Goal: Information Seeking & Learning: Find specific page/section

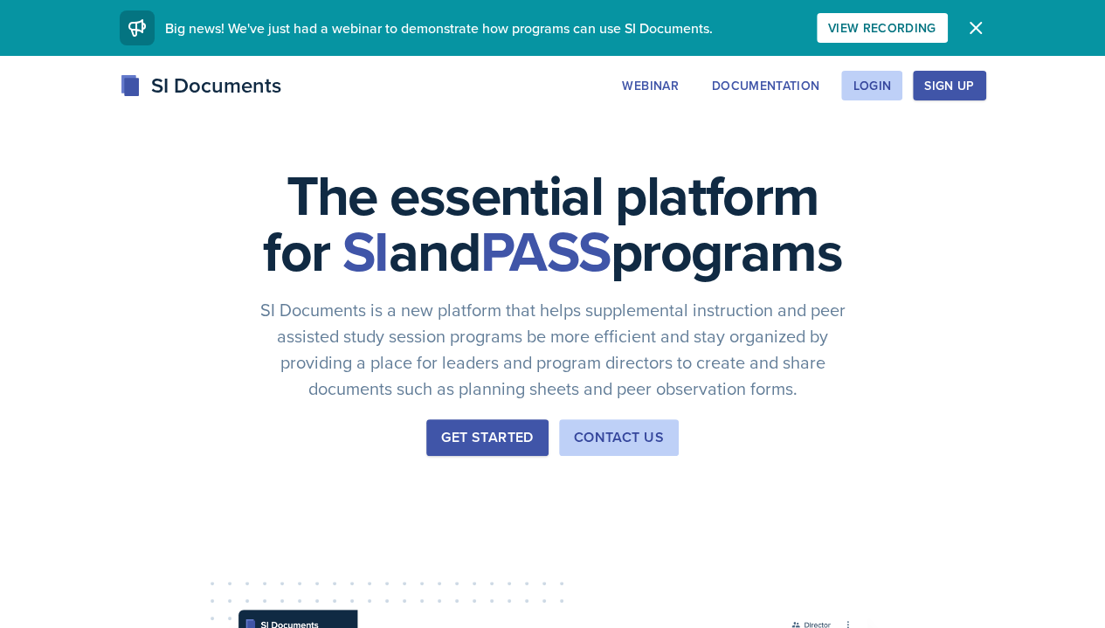
click at [891, 87] on div "Login" at bounding box center [871, 86] width 38 height 14
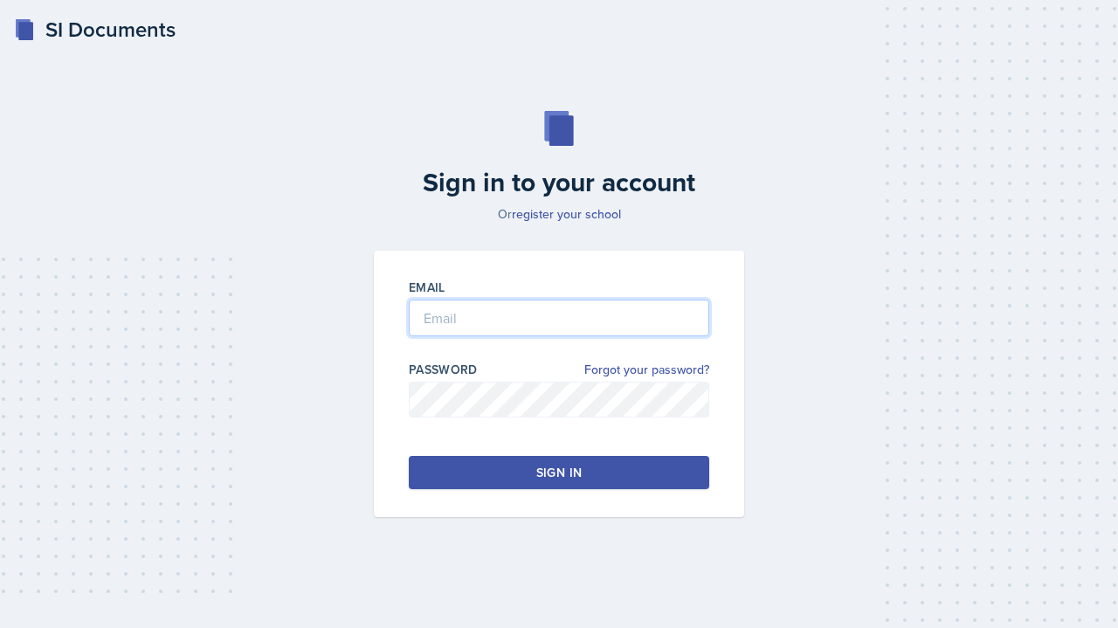
click at [643, 321] on input "email" at bounding box center [559, 317] width 300 height 37
type input "gsantist@students.kennesaw.edu"
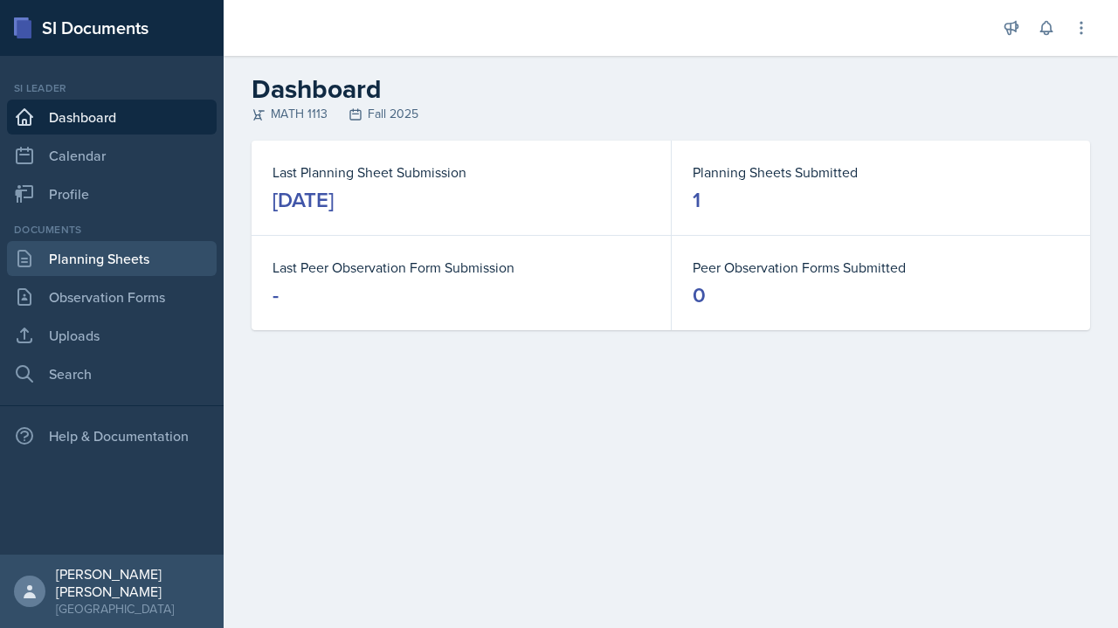
click at [141, 259] on link "Planning Sheets" at bounding box center [112, 258] width 210 height 35
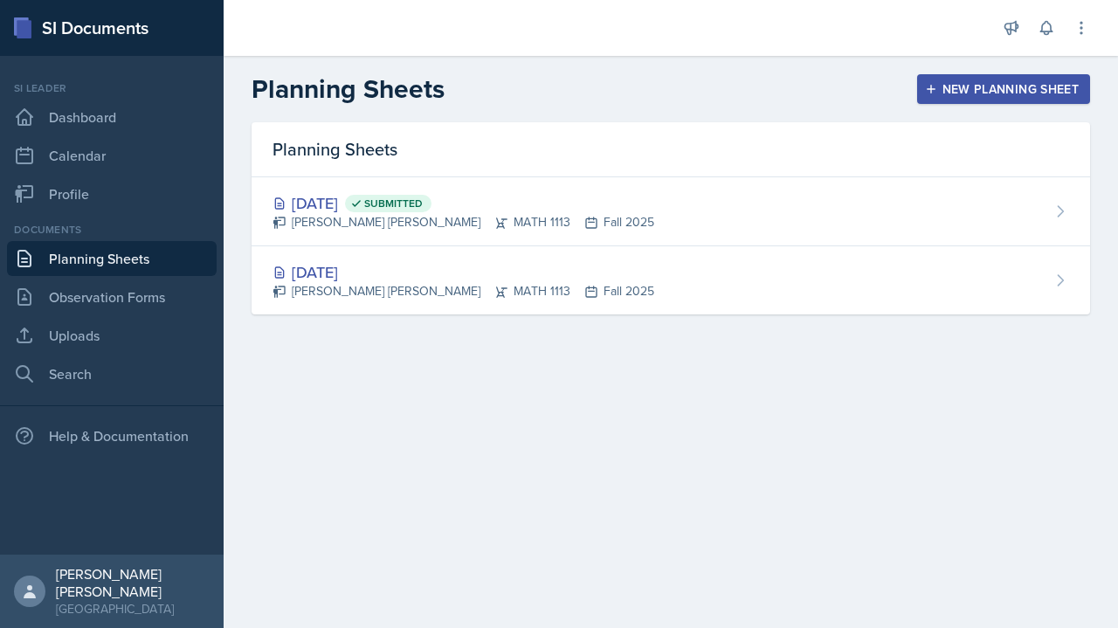
click at [718, 206] on div "Aug 26th, 2025 Submitted Gabriela Rosario Santisteban Navarro MATH 1113 Fall 20…" at bounding box center [670, 211] width 838 height 69
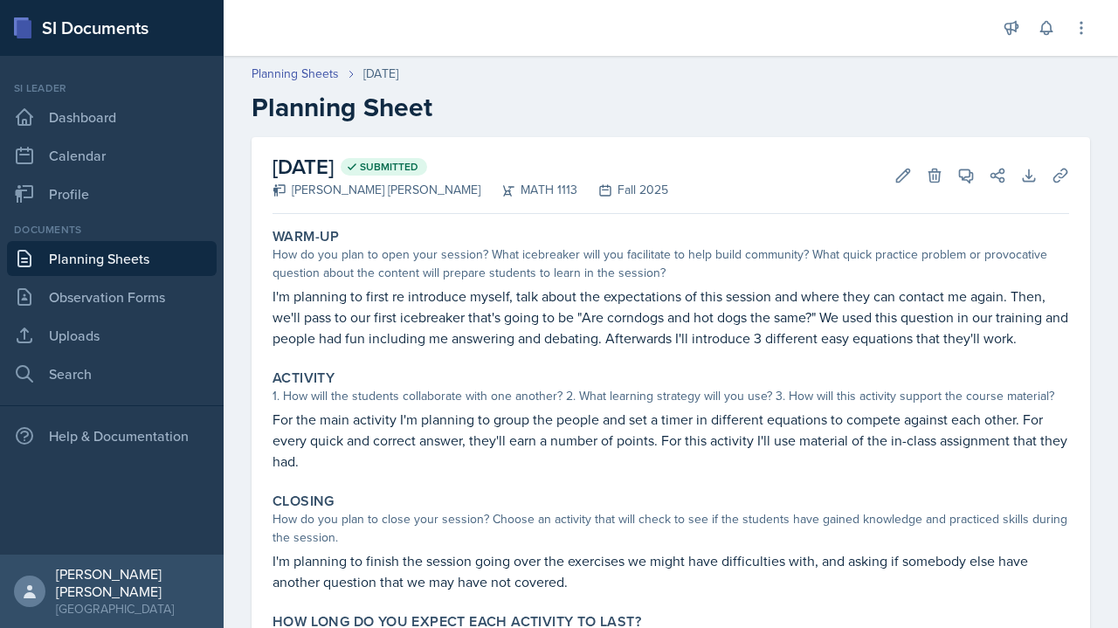
scroll to position [114, 0]
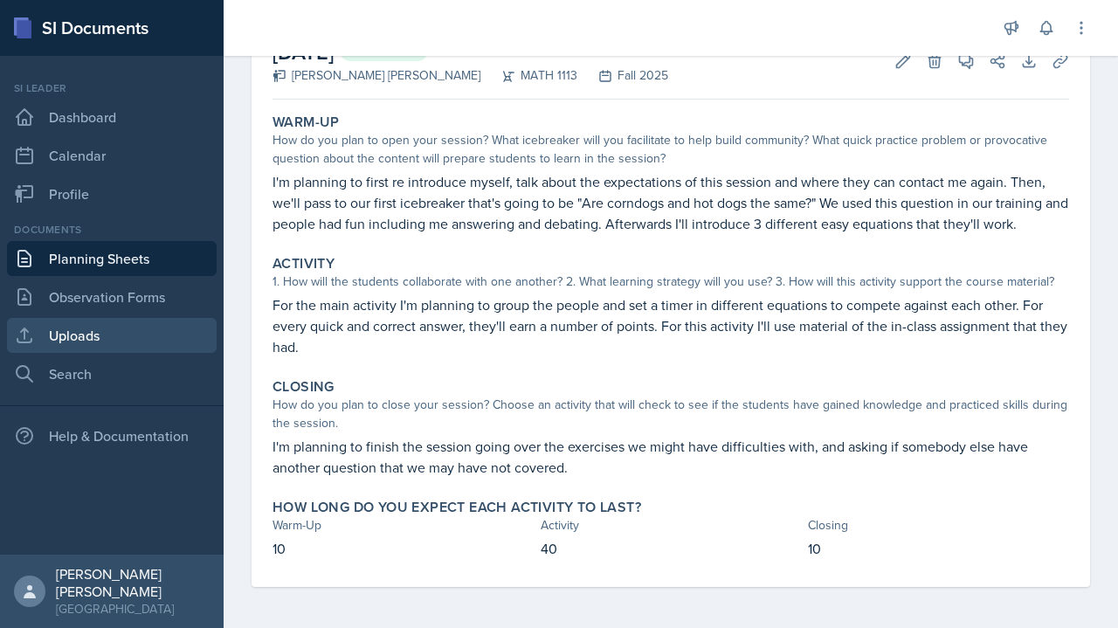
click at [120, 349] on link "Uploads" at bounding box center [112, 335] width 210 height 35
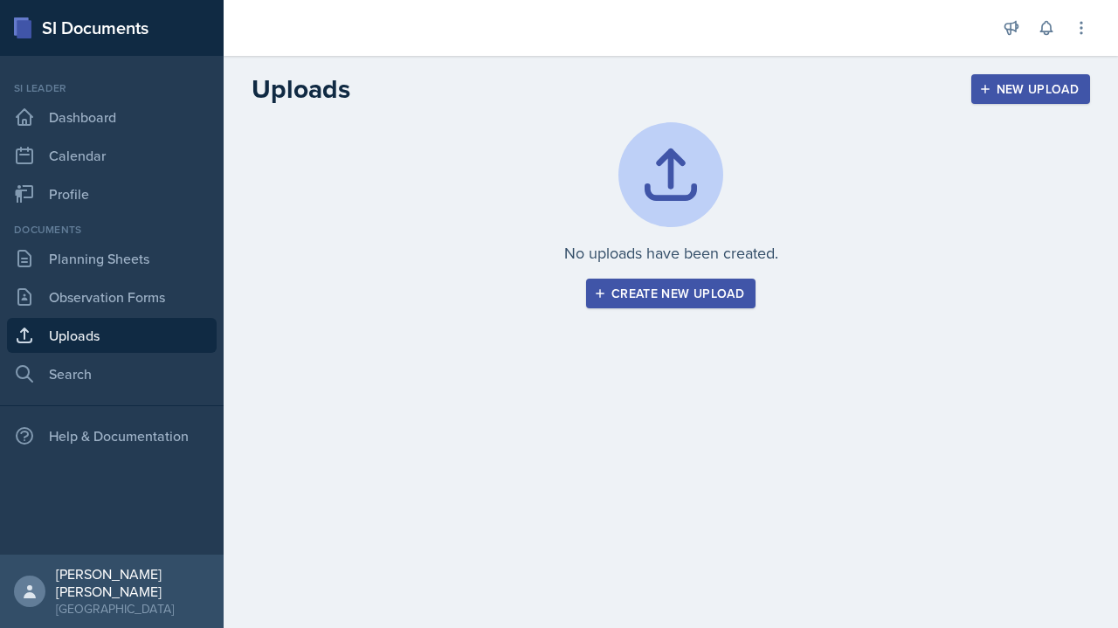
click at [119, 380] on link "Search" at bounding box center [112, 373] width 210 height 35
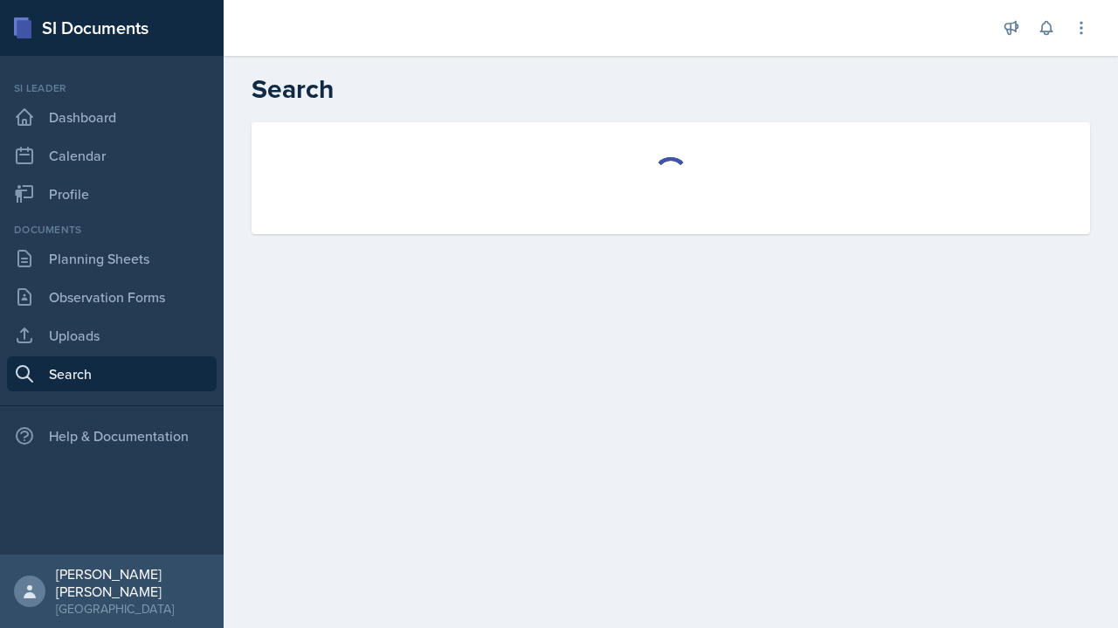
select select "all"
select select "1"
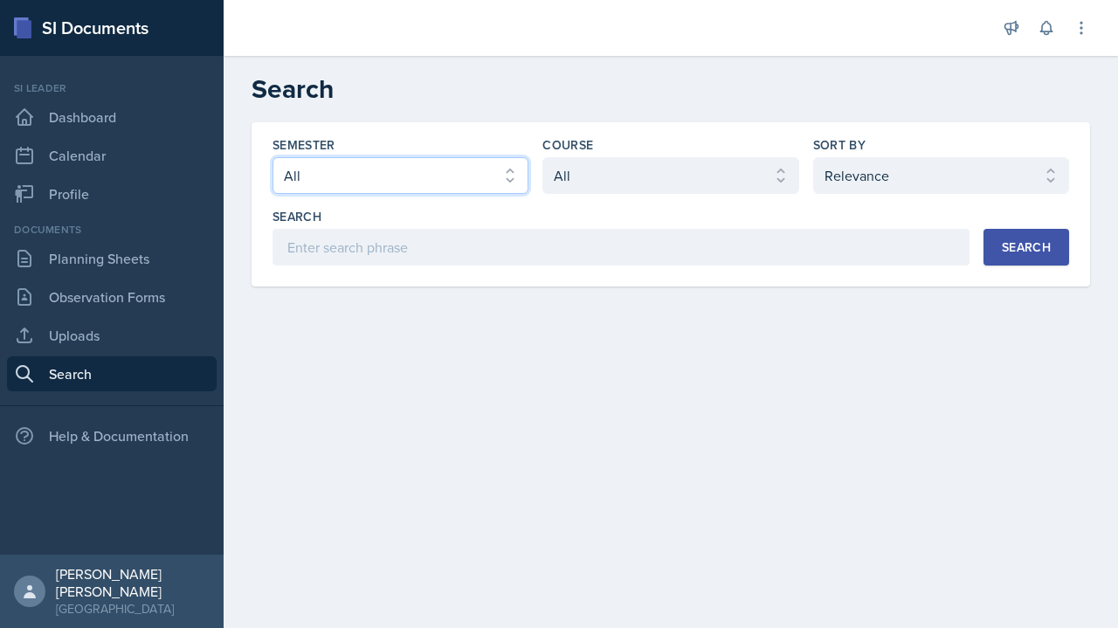
click at [466, 180] on select "Select semester All Fall 2025 Summer 2025 Spring 2025 Fall 2024 Summer 2024 Spr…" at bounding box center [400, 175] width 256 height 37
click at [272, 157] on select "Select semester All Fall 2025 Summer 2025 Spring 2025 Fall 2024 Summer 2024 Spr…" at bounding box center [400, 175] width 256 height 37
click at [466, 169] on select "Select semester All Fall 2025 Summer 2025 Spring 2025 Fall 2024 Summer 2024 Spr…" at bounding box center [400, 175] width 256 height 37
select select "a8ed5ca7-d3a3-44eb-ad59-ceca828f7d72"
click at [272, 157] on select "Select semester All Fall 2025 Summer 2025 Spring 2025 Fall 2024 Summer 2024 Spr…" at bounding box center [400, 175] width 256 height 37
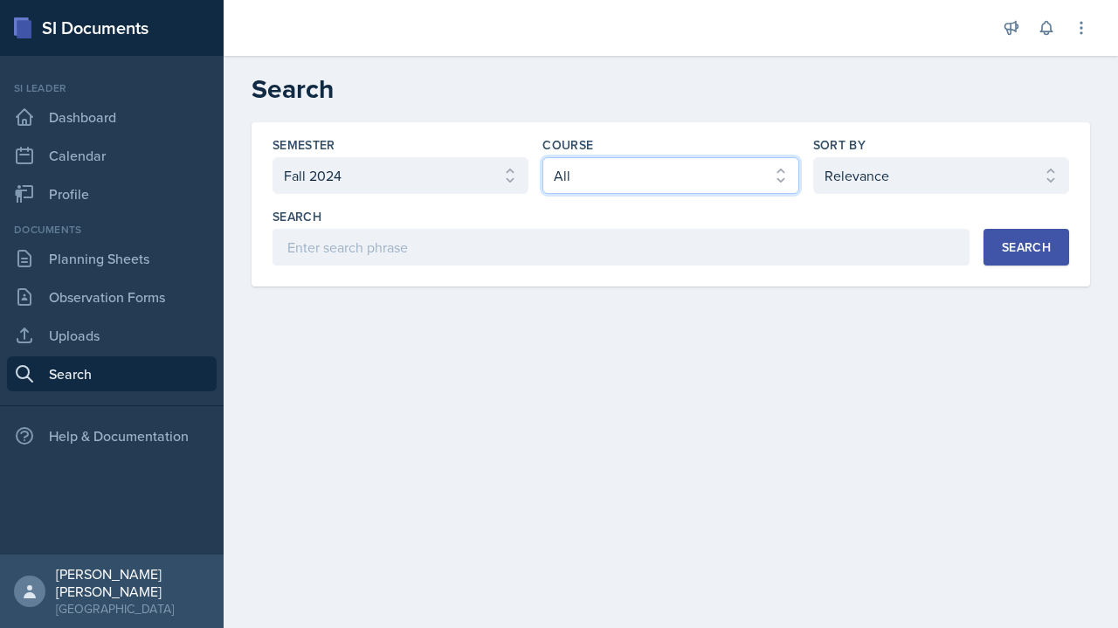
click at [610, 164] on select "Select course All ACCT 2101 ACCT 2102 ACCT 4050 ANTH 1102 ANTH 3301 ARCH 1000 A…" at bounding box center [670, 175] width 256 height 37
select select "3c4b3565-585b-46e2-bb66-4719410f632f"
click at [542, 157] on select "Select course All ACCT 2101 ACCT 2102 ACCT 4050 ANTH 1102 ANTH 3301 ARCH 1000 A…" at bounding box center [670, 175] width 256 height 37
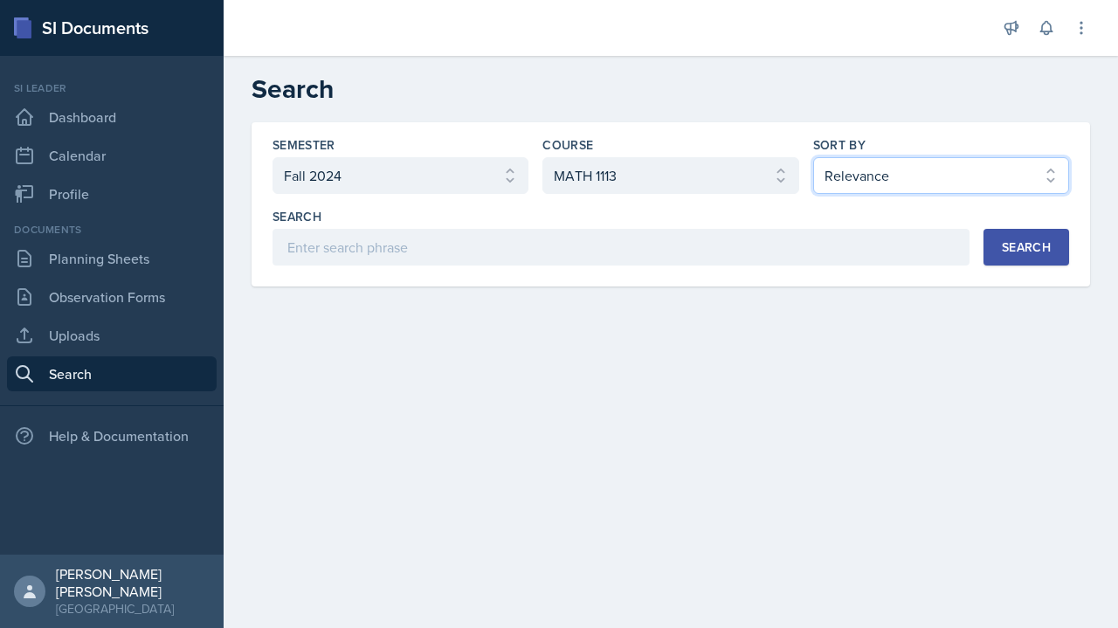
click at [945, 175] on select "Select sort by Relevance Document Date (Asc) Document Date (Desc)" at bounding box center [941, 175] width 256 height 37
select select "2"
click at [813, 157] on select "Select sort by Relevance Document Date (Asc) Document Date (Desc)" at bounding box center [941, 175] width 256 height 37
click at [1044, 258] on button "Search" at bounding box center [1026, 247] width 86 height 37
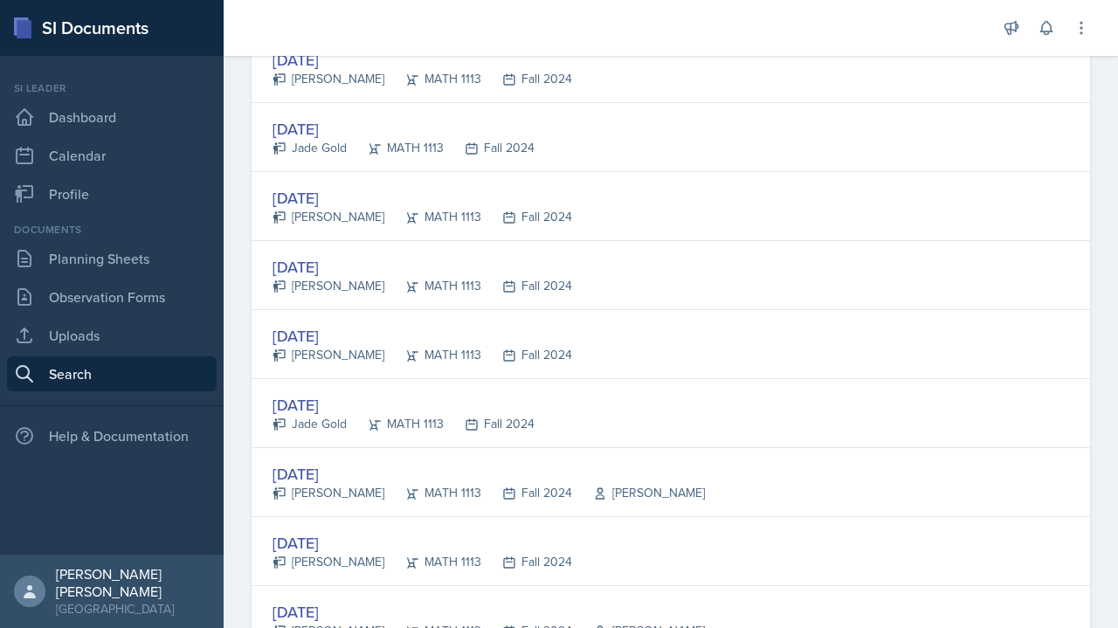
scroll to position [320, 0]
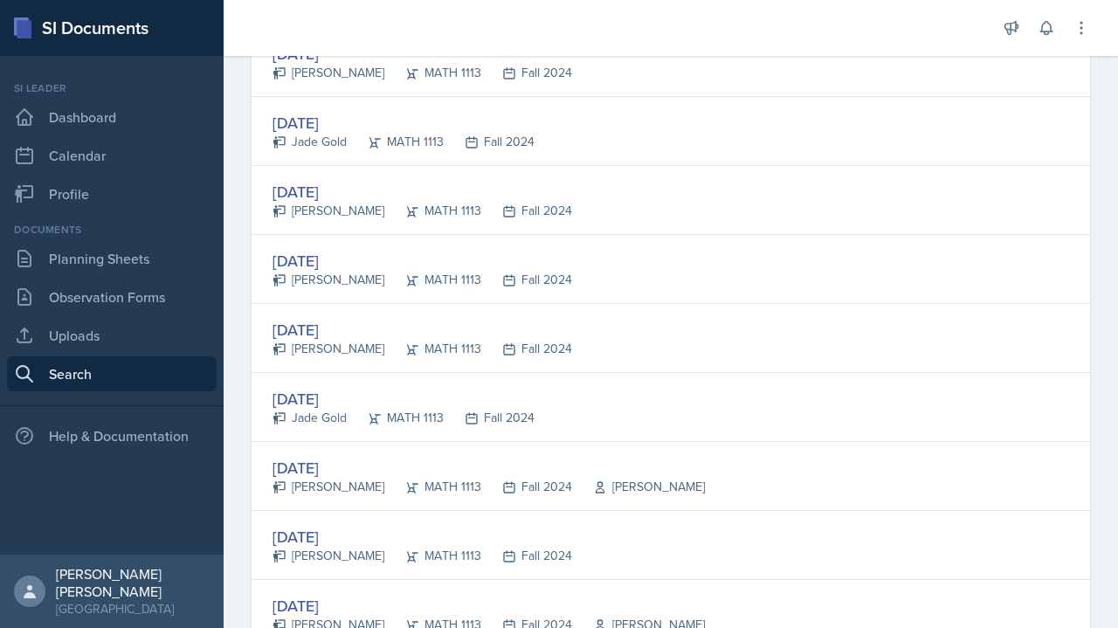
click at [915, 466] on div "Aug 20th, 2024 Jillian Tetrick MATH 1113 Fall 2024 Victor Glasgo" at bounding box center [670, 476] width 838 height 69
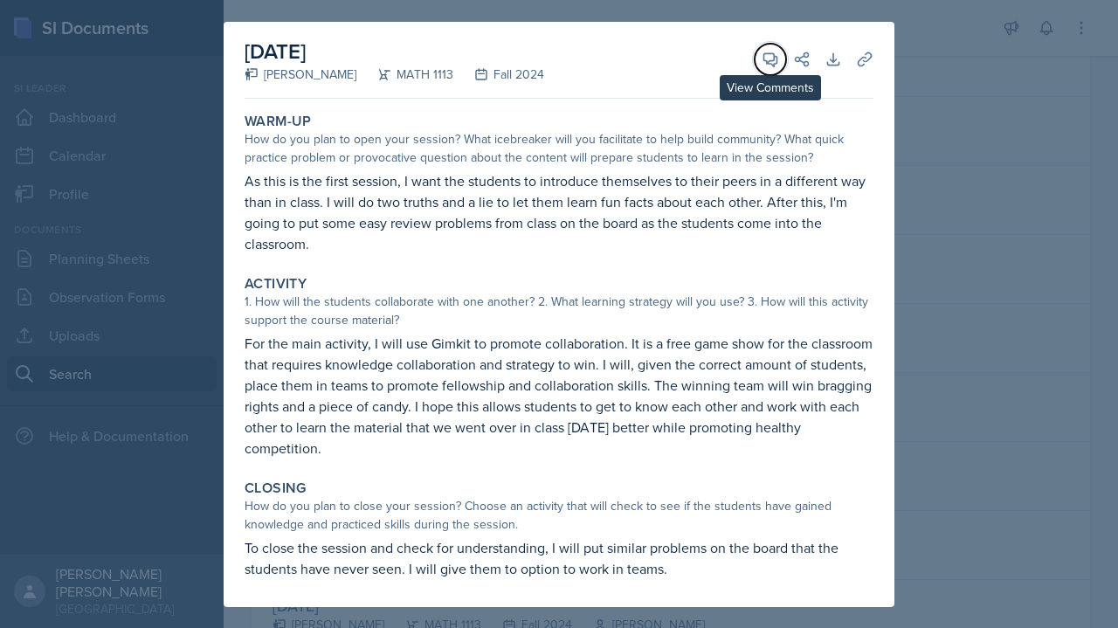
click at [762, 56] on icon at bounding box center [769, 59] width 17 height 17
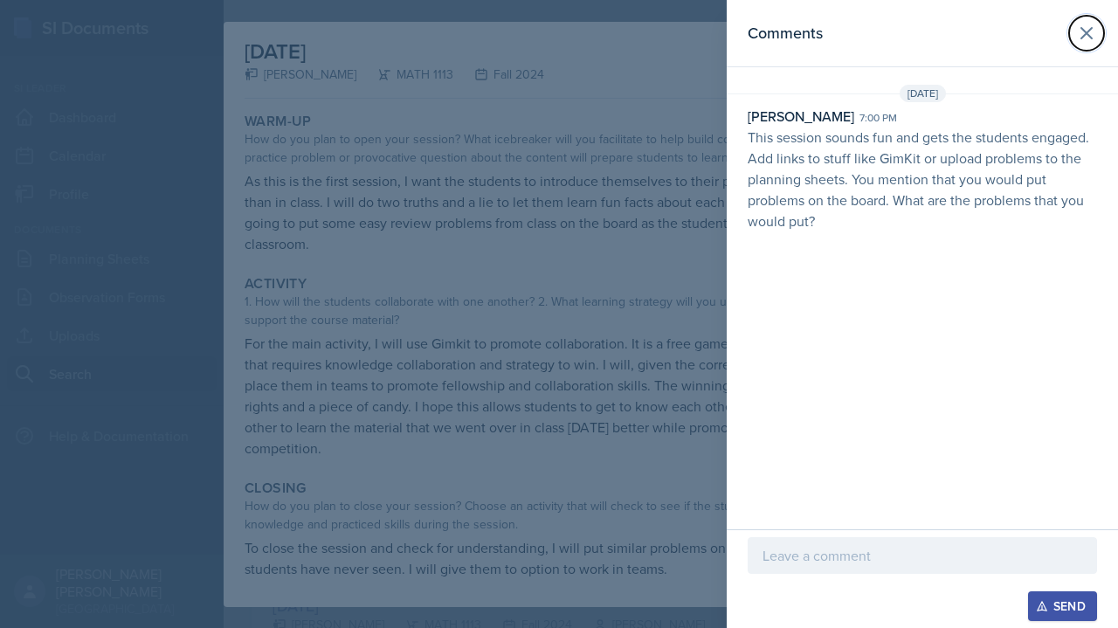
click at [1093, 32] on icon at bounding box center [1086, 33] width 21 height 21
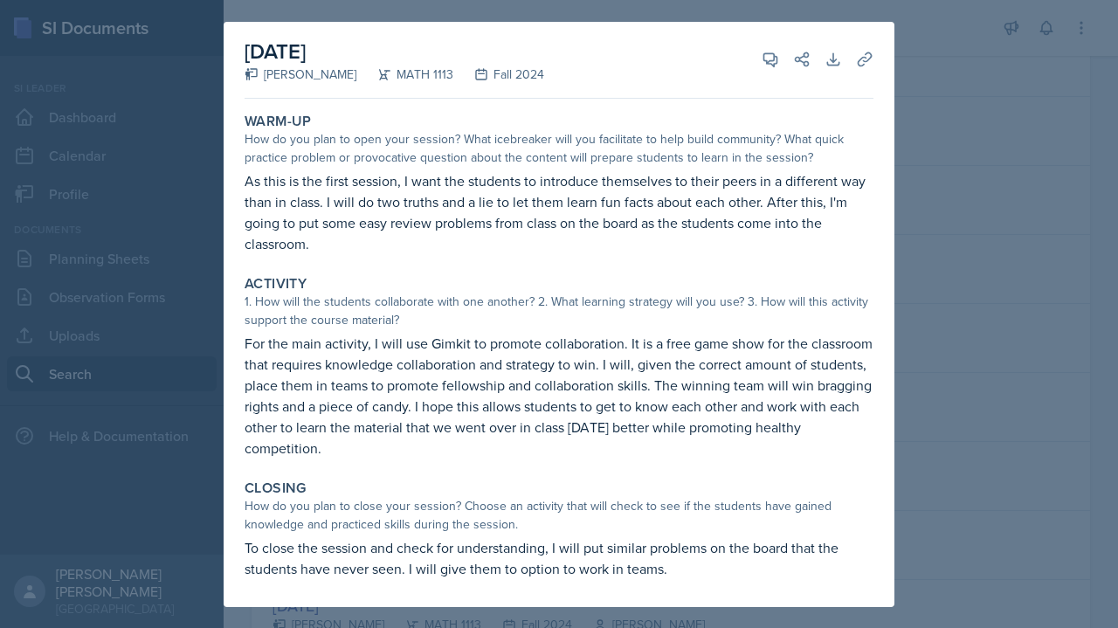
click at [982, 142] on div at bounding box center [559, 314] width 1118 height 628
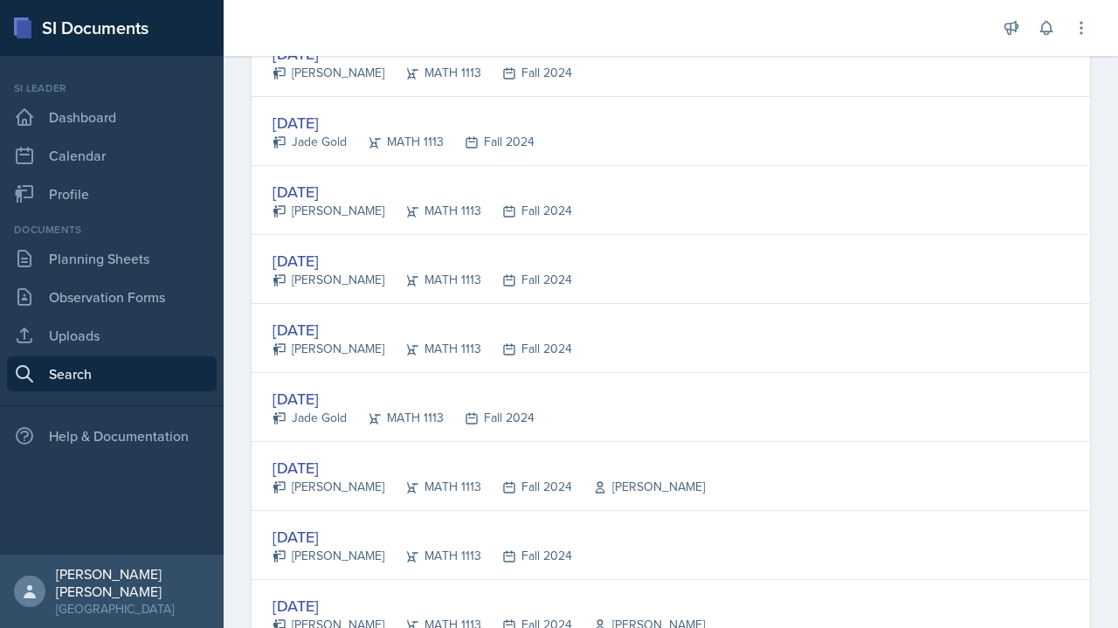
click at [587, 526] on div "Aug 22nd, 2024 Ariana Mitchell MATH 1113 Fall 2024" at bounding box center [670, 545] width 838 height 69
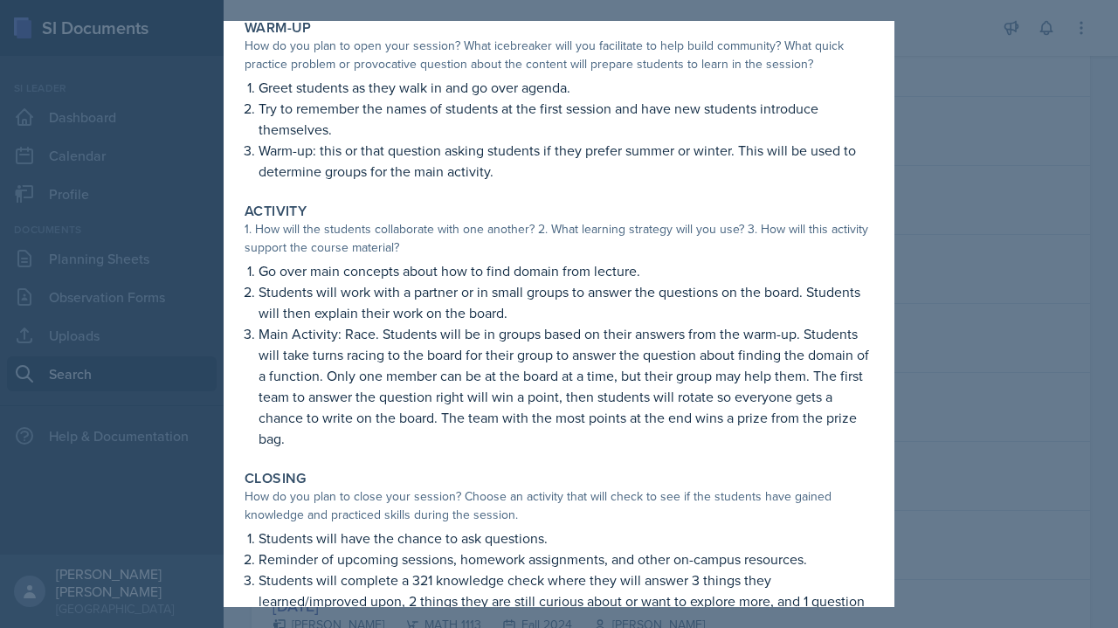
scroll to position [98, 0]
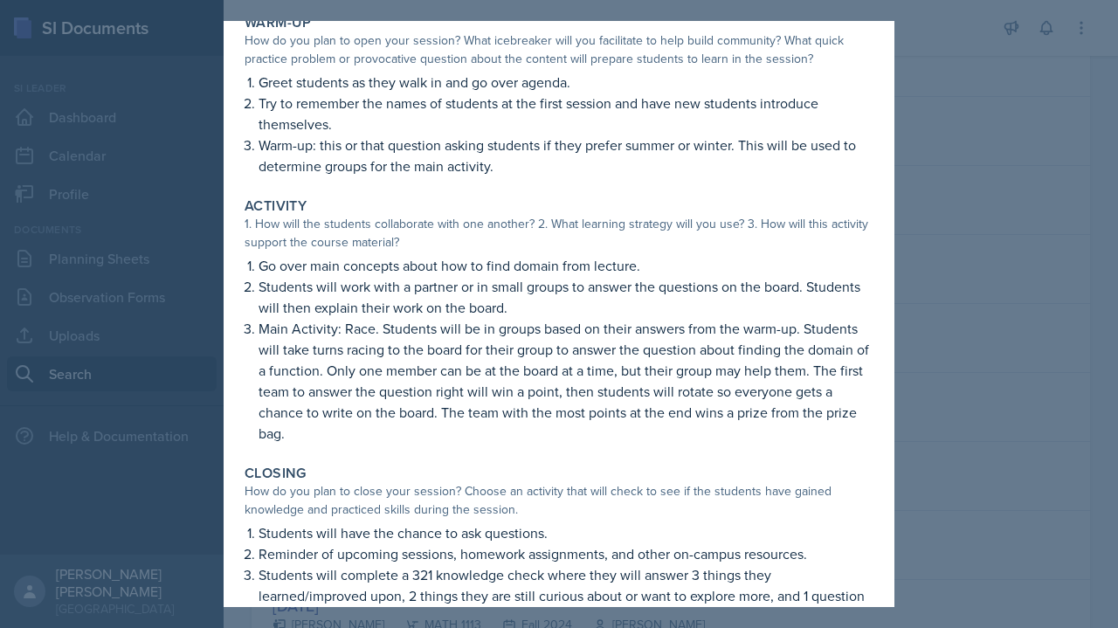
click at [1015, 179] on div at bounding box center [559, 314] width 1118 height 628
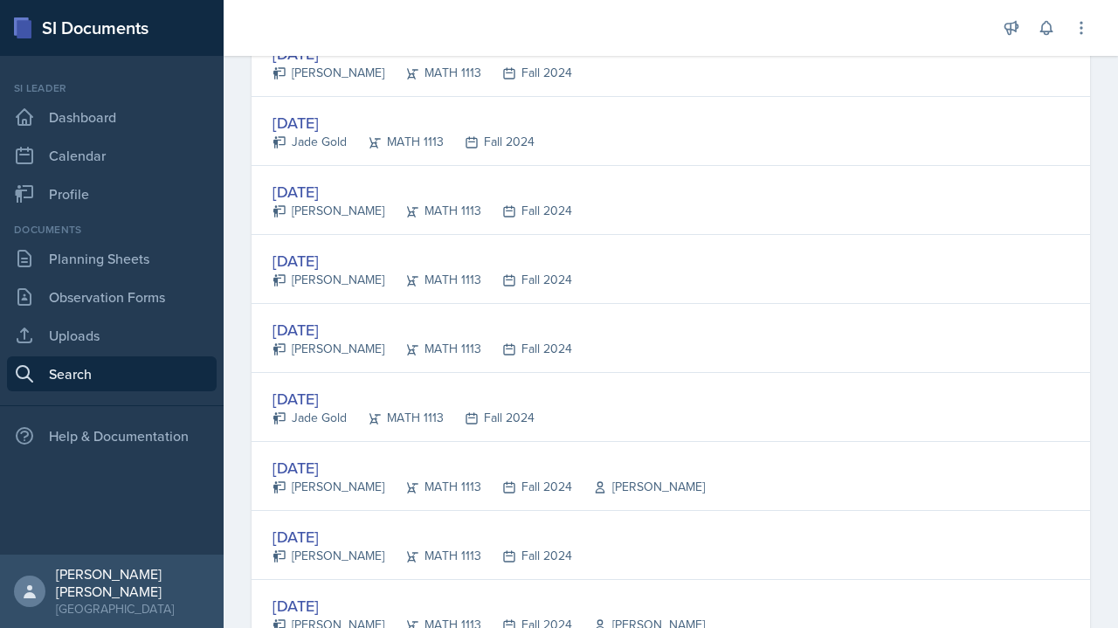
click at [575, 203] on div "Aug 19th, 2024 Ariana Mitchell MATH 1113 Fall 2024" at bounding box center [670, 200] width 838 height 69
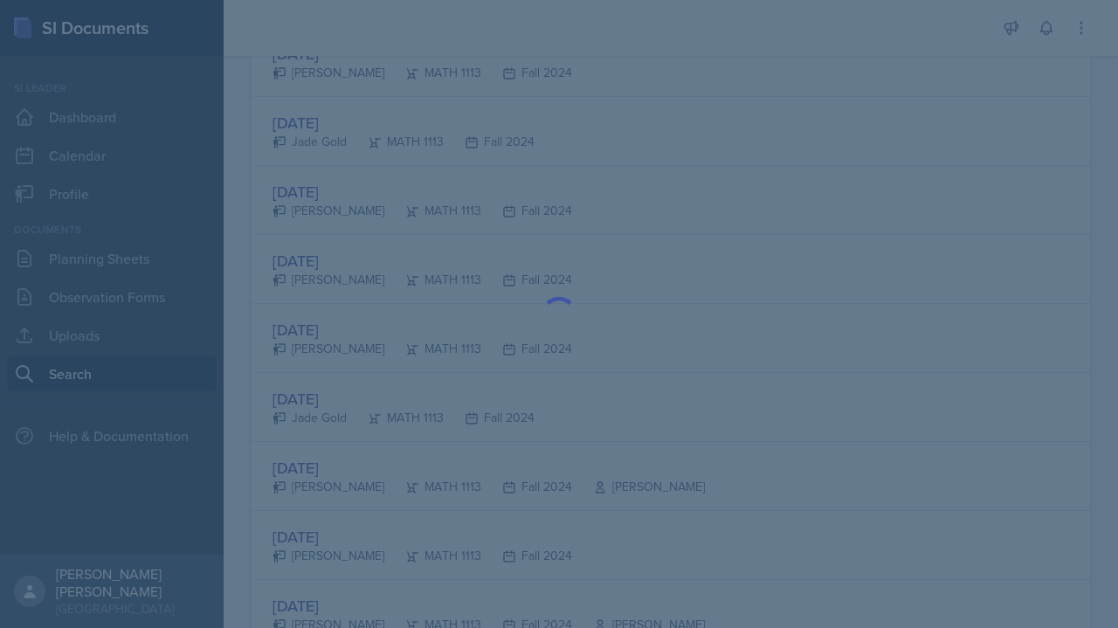
scroll to position [0, 0]
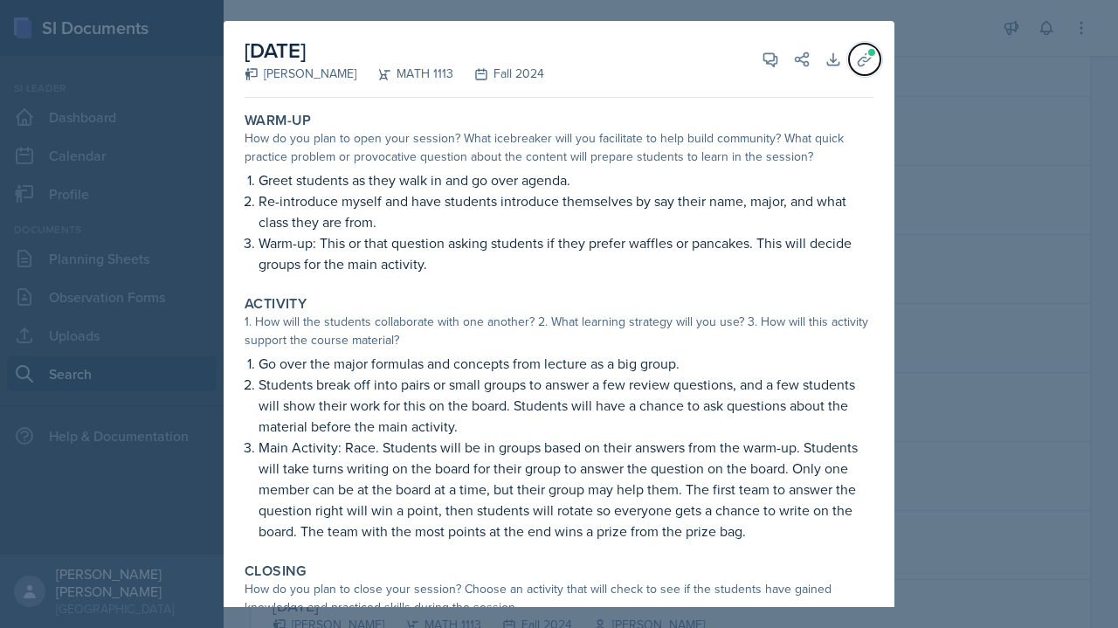
click at [866, 50] on span at bounding box center [871, 52] width 10 height 10
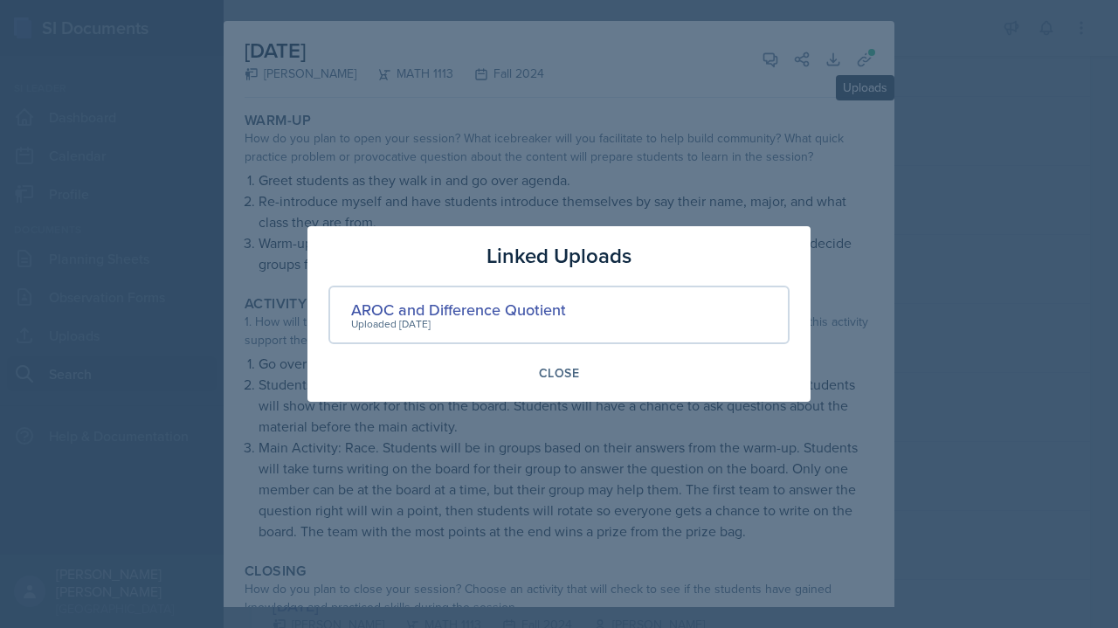
click at [513, 306] on div "AROC and Difference Quotient" at bounding box center [458, 310] width 215 height 24
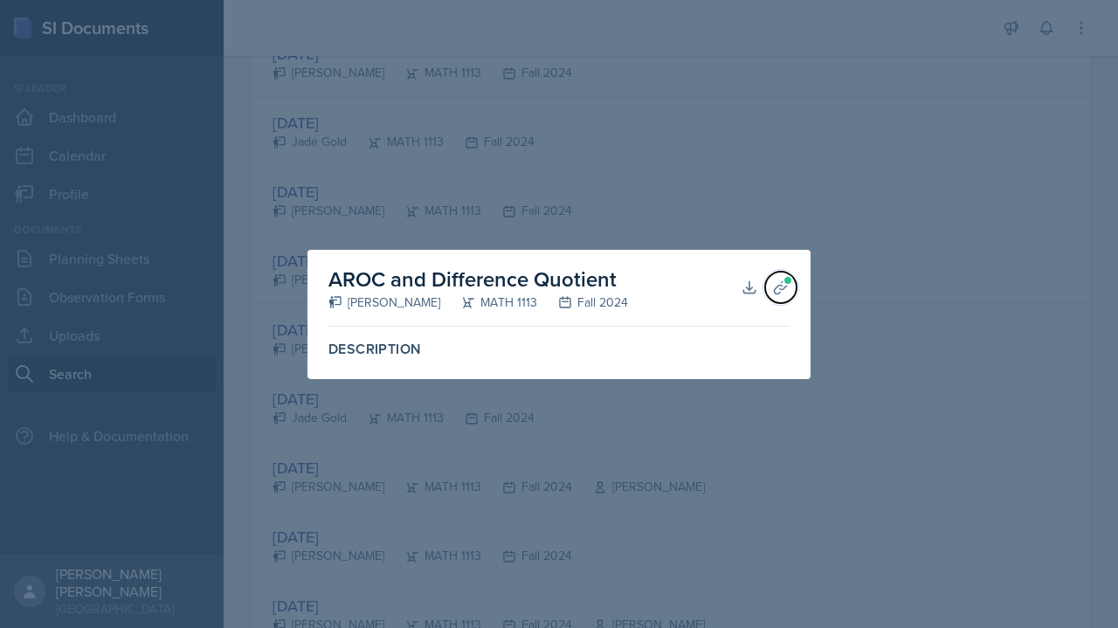
click at [786, 293] on icon at bounding box center [780, 287] width 17 height 17
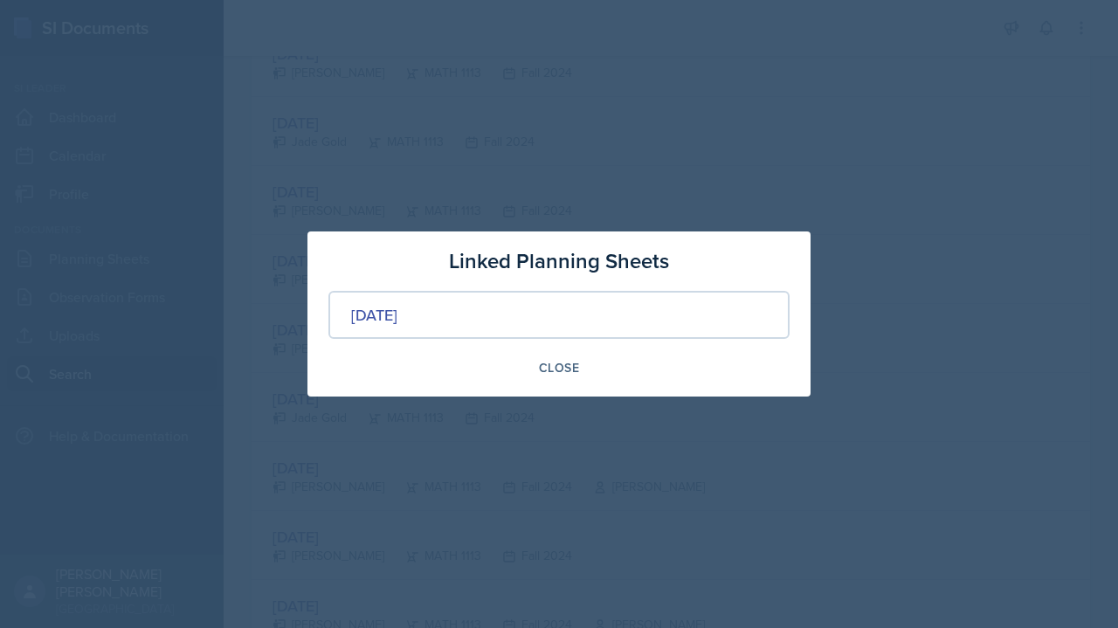
click at [583, 380] on button "Close" at bounding box center [558, 368] width 63 height 30
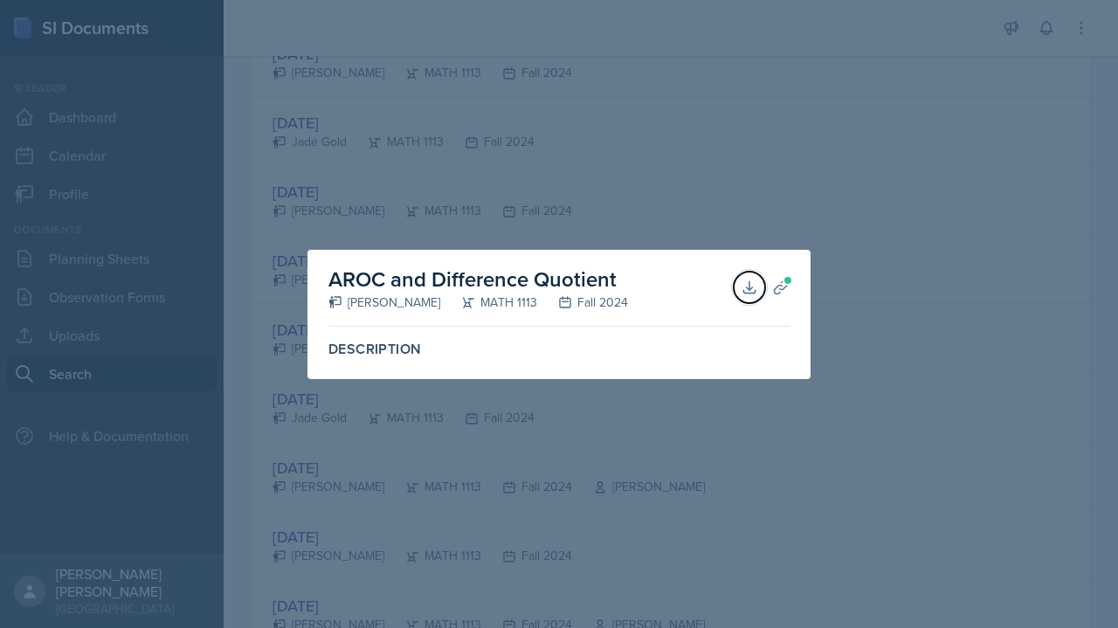
click at [744, 290] on icon at bounding box center [748, 287] width 17 height 17
click at [847, 180] on div at bounding box center [559, 314] width 1118 height 628
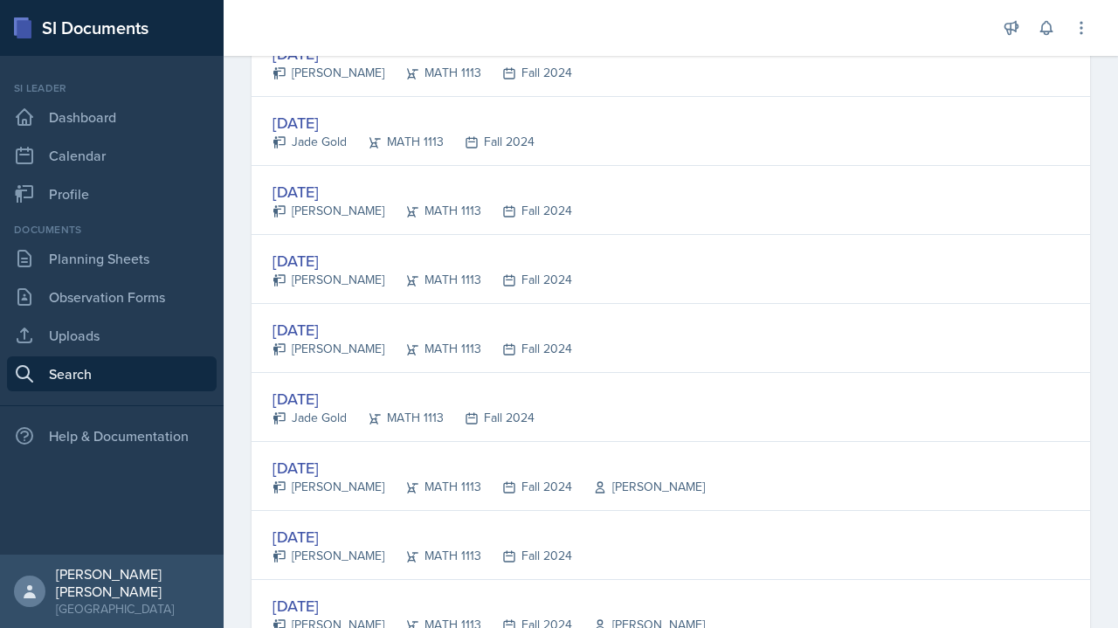
click at [681, 265] on div "Aug 19th, 2024 Beatrice Lehner MATH 1113 Fall 2024" at bounding box center [670, 269] width 838 height 69
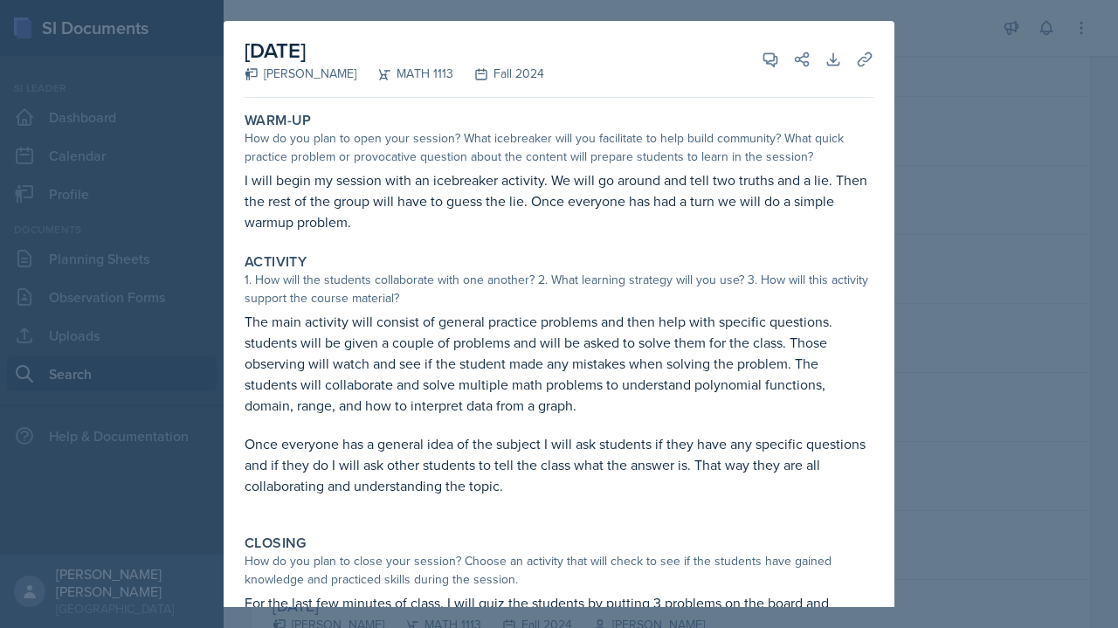
click at [863, 61] on button "Uploads" at bounding box center [864, 59] width 31 height 31
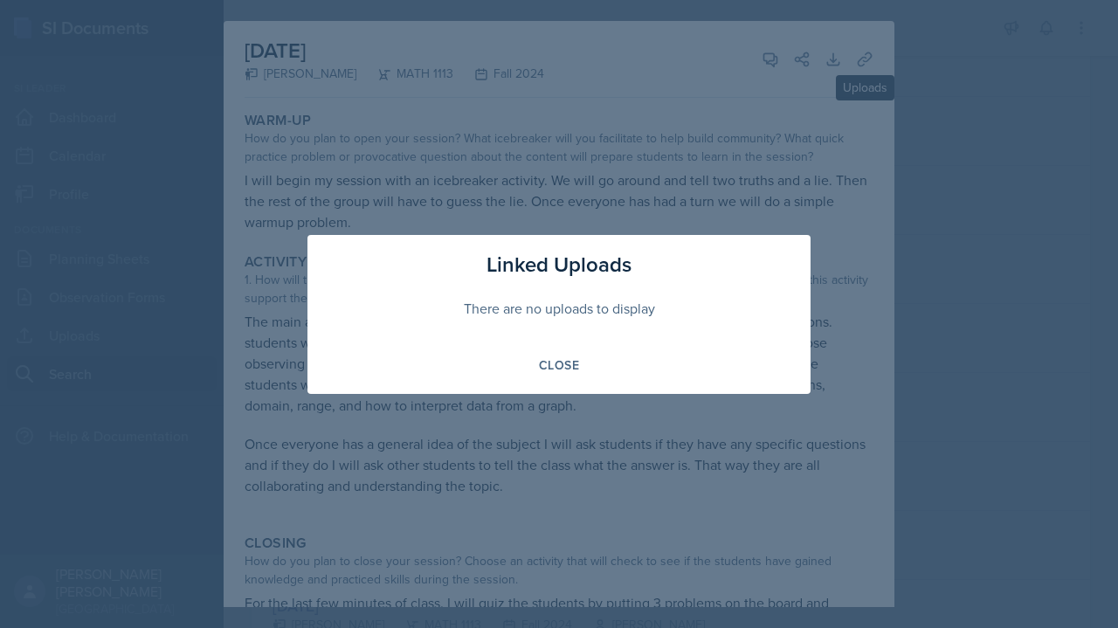
click at [570, 399] on div at bounding box center [559, 314] width 1118 height 628
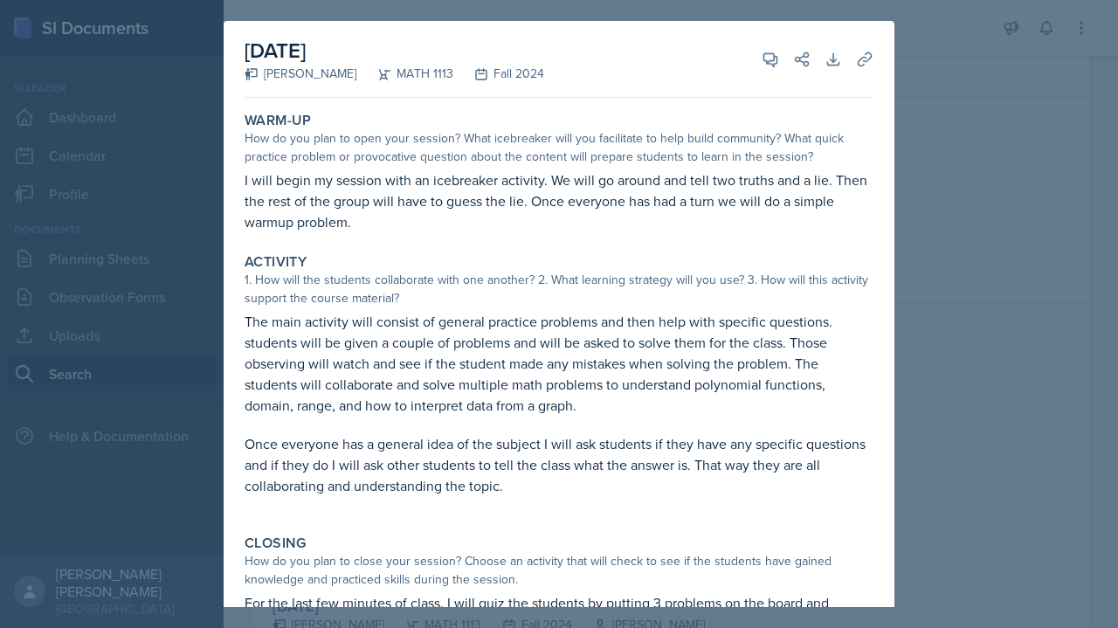
click at [989, 190] on div at bounding box center [559, 314] width 1118 height 628
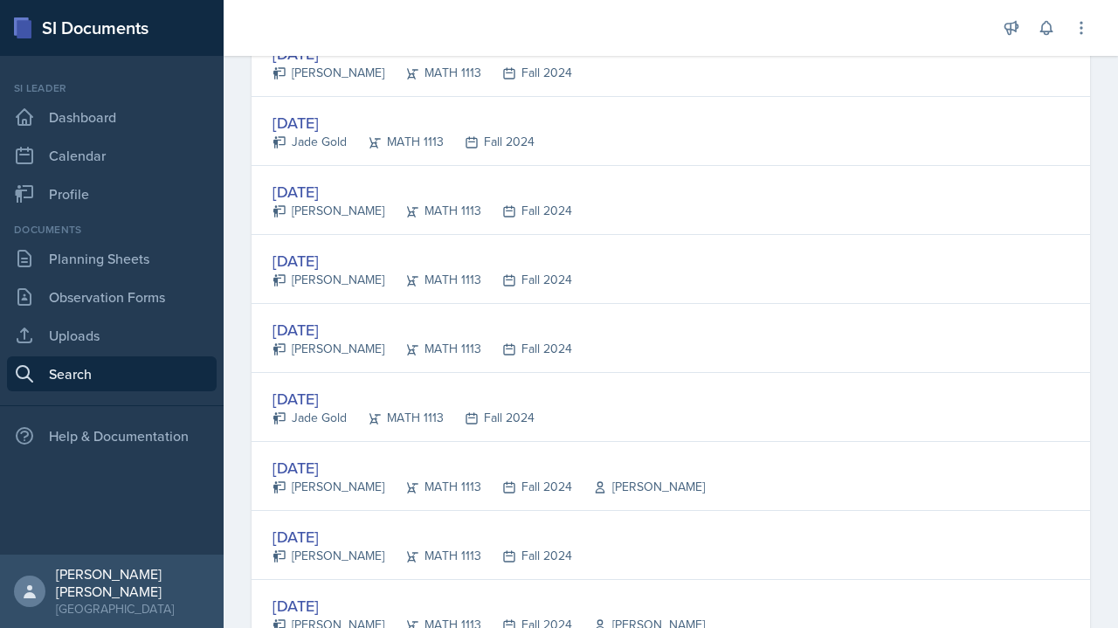
click at [588, 262] on div "Aug 19th, 2024 Beatrice Lehner MATH 1113 Fall 2024" at bounding box center [670, 269] width 838 height 69
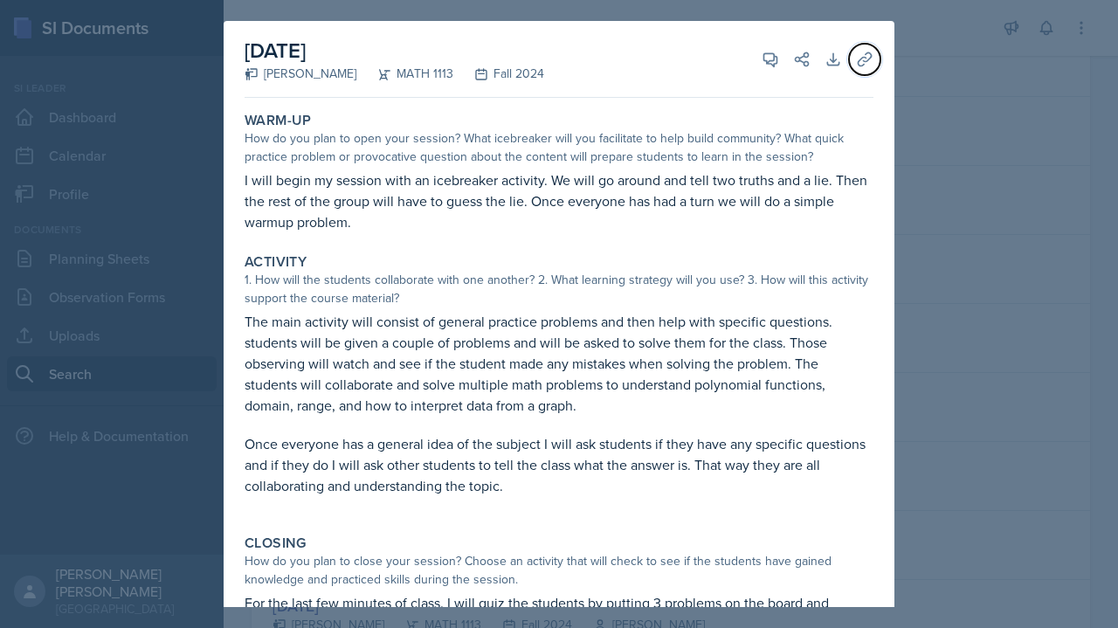
click at [857, 59] on icon at bounding box center [864, 59] width 17 height 17
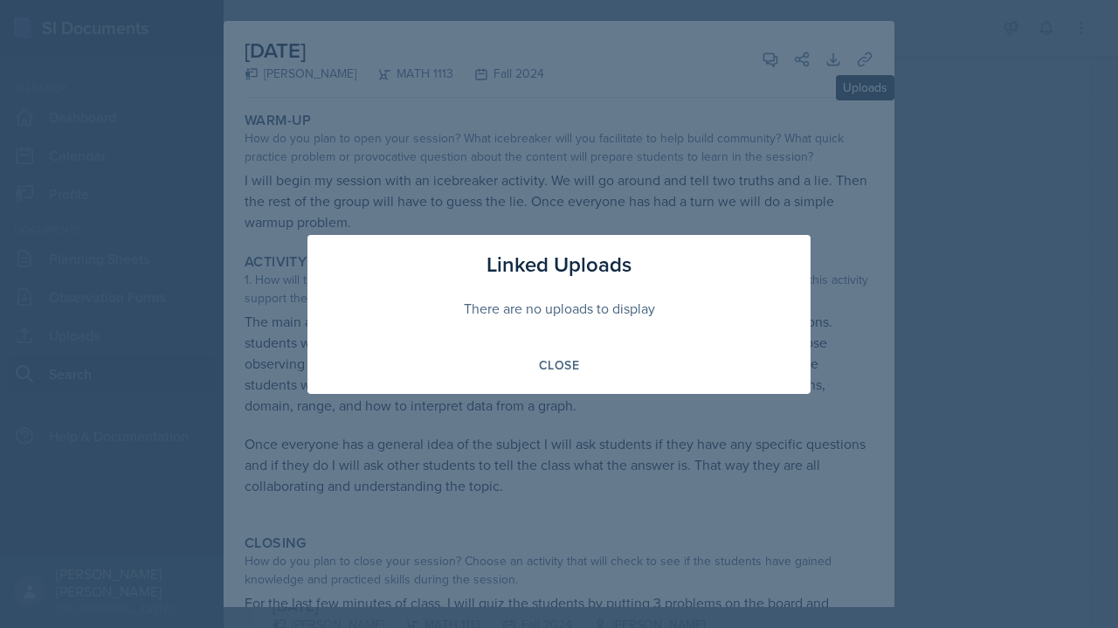
click at [557, 386] on div "Linked Uploads There are no uploads to display Close" at bounding box center [558, 314] width 503 height 159
click at [1028, 120] on div at bounding box center [559, 314] width 1118 height 628
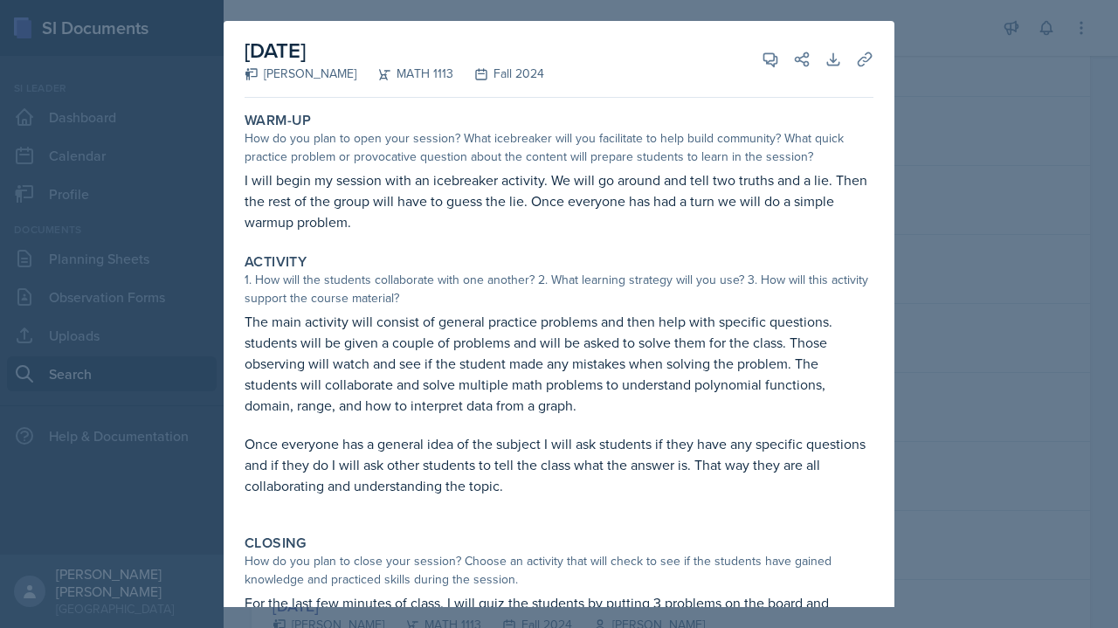
click at [1015, 114] on div at bounding box center [559, 314] width 1118 height 628
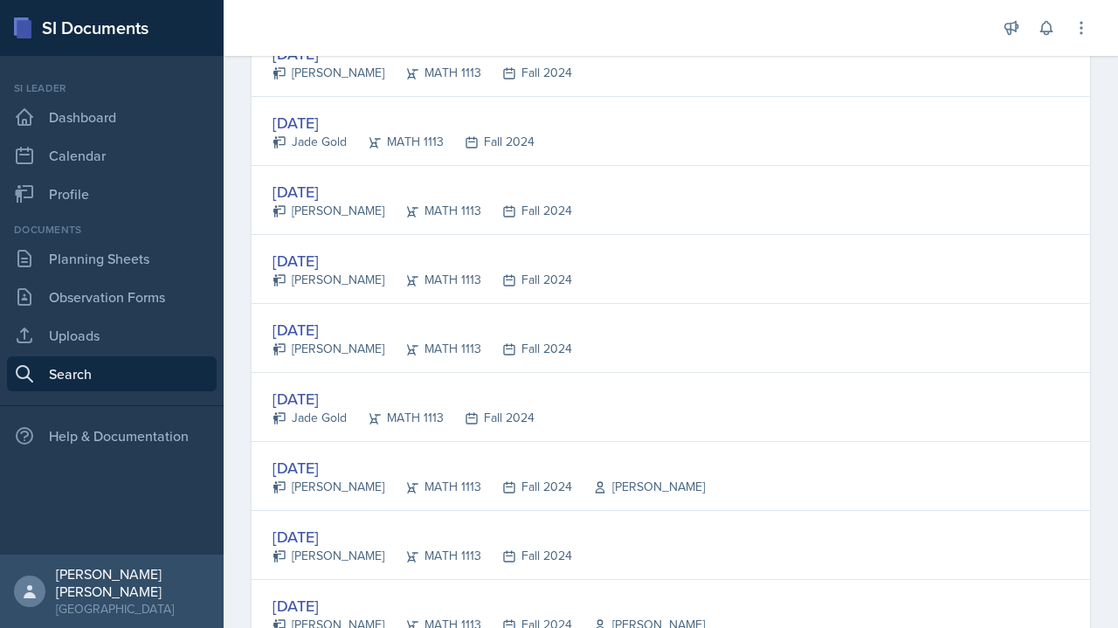
click at [607, 203] on div "Aug 19th, 2024 Ariana Mitchell MATH 1113 Fall 2024" at bounding box center [670, 200] width 838 height 69
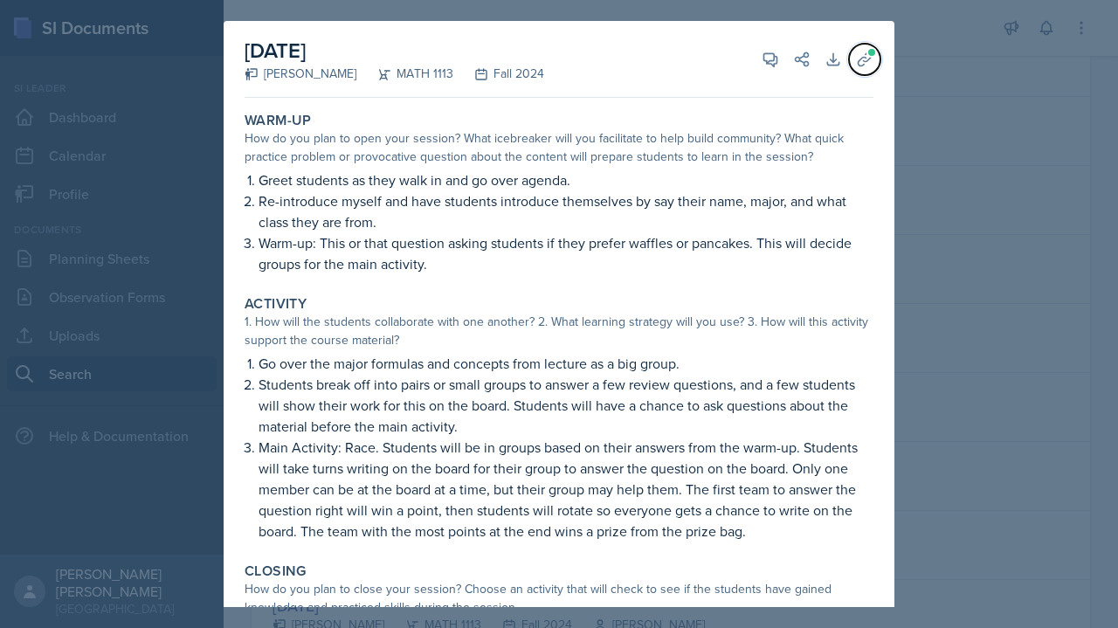
click at [860, 58] on button "Uploads" at bounding box center [864, 59] width 31 height 31
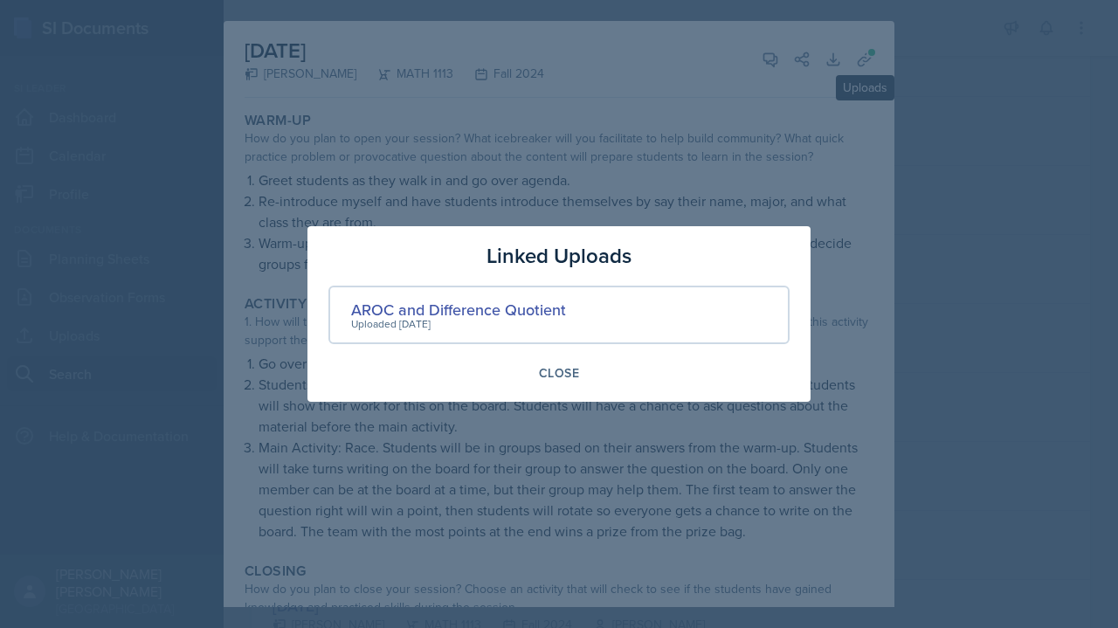
click at [1017, 327] on div at bounding box center [559, 314] width 1118 height 628
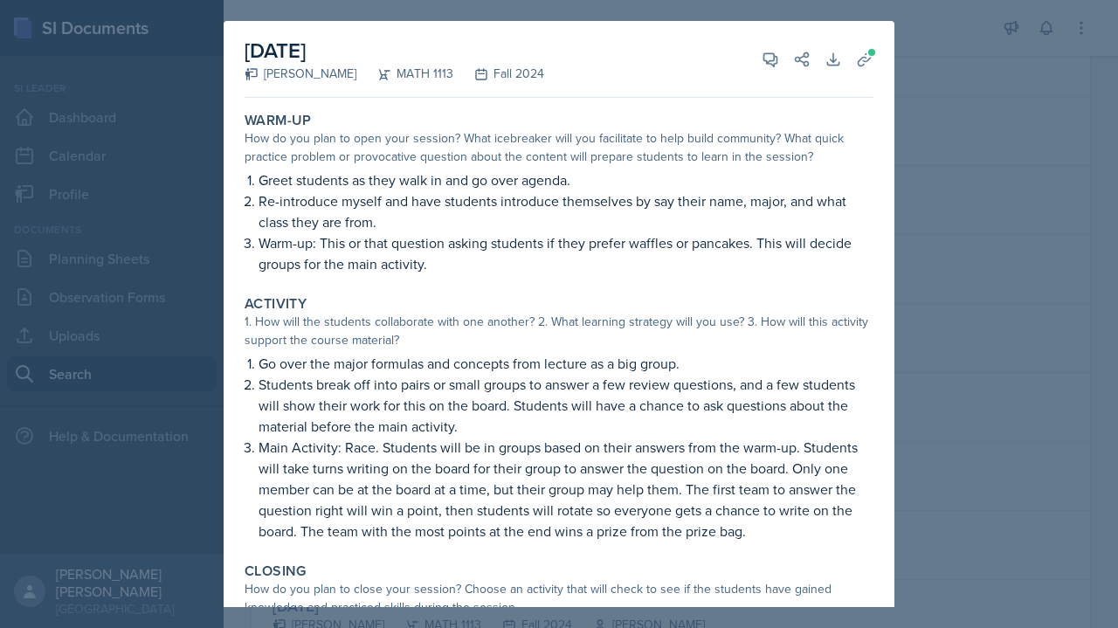
click at [997, 323] on div at bounding box center [559, 314] width 1118 height 628
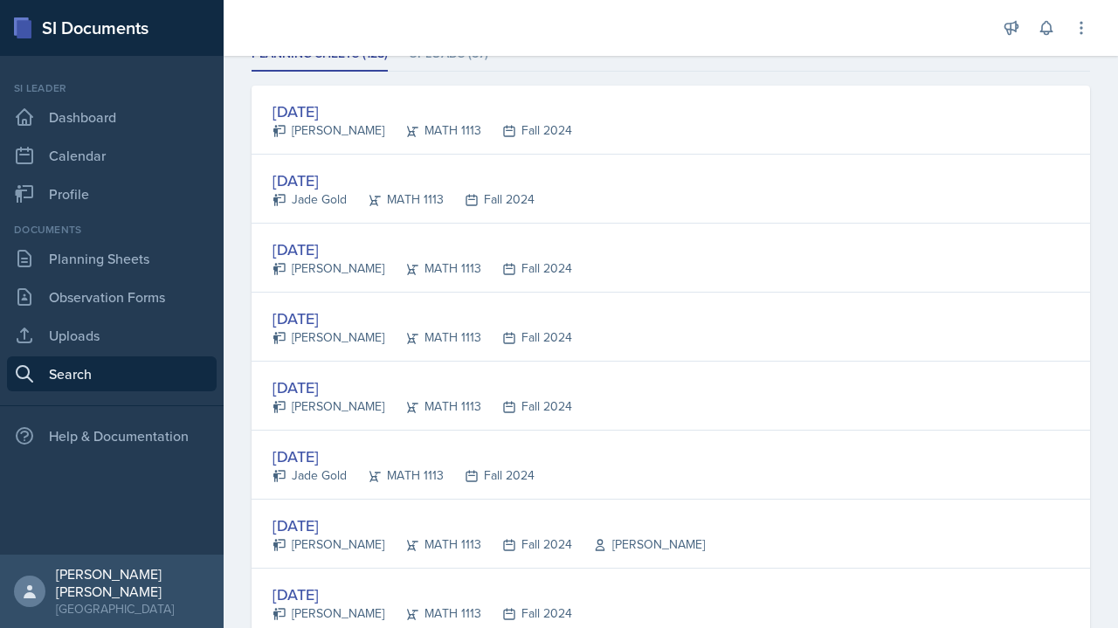
scroll to position [261, 0]
click at [710, 192] on div "Aug 7th, 2024 Jade Gold MATH 1113 Fall 2024" at bounding box center [670, 190] width 838 height 69
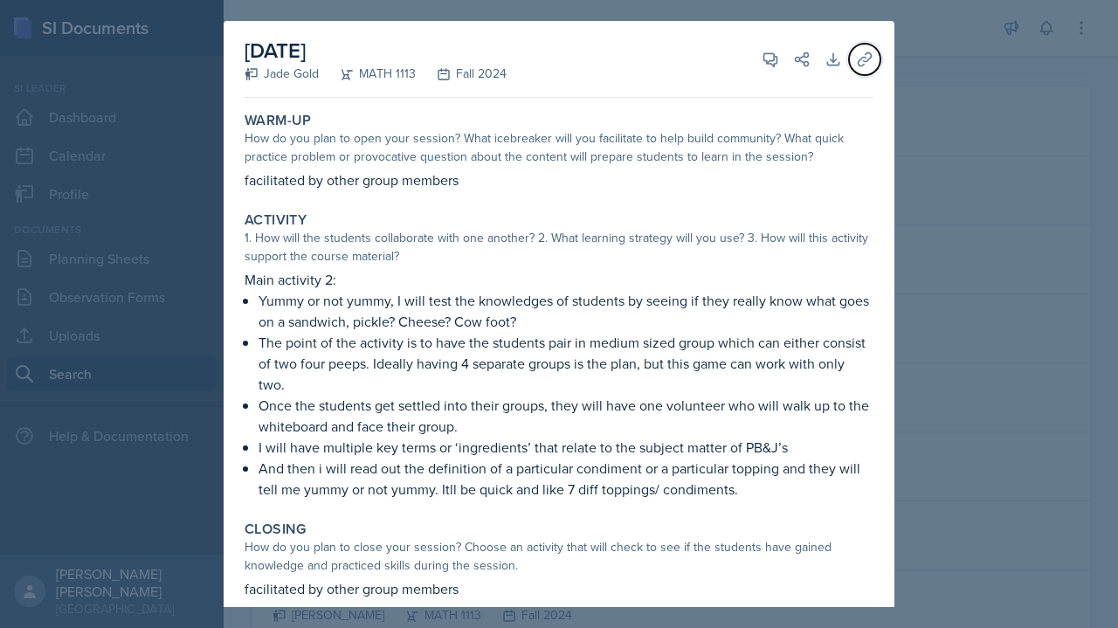
click at [852, 72] on button "Uploads" at bounding box center [864, 59] width 31 height 31
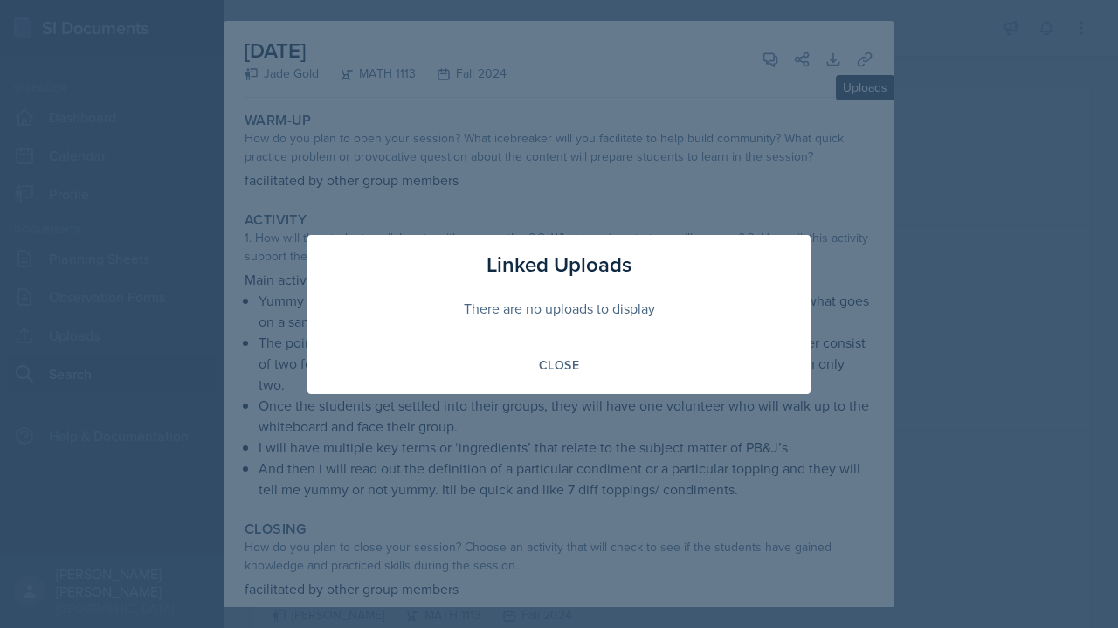
click at [722, 147] on div at bounding box center [559, 314] width 1118 height 628
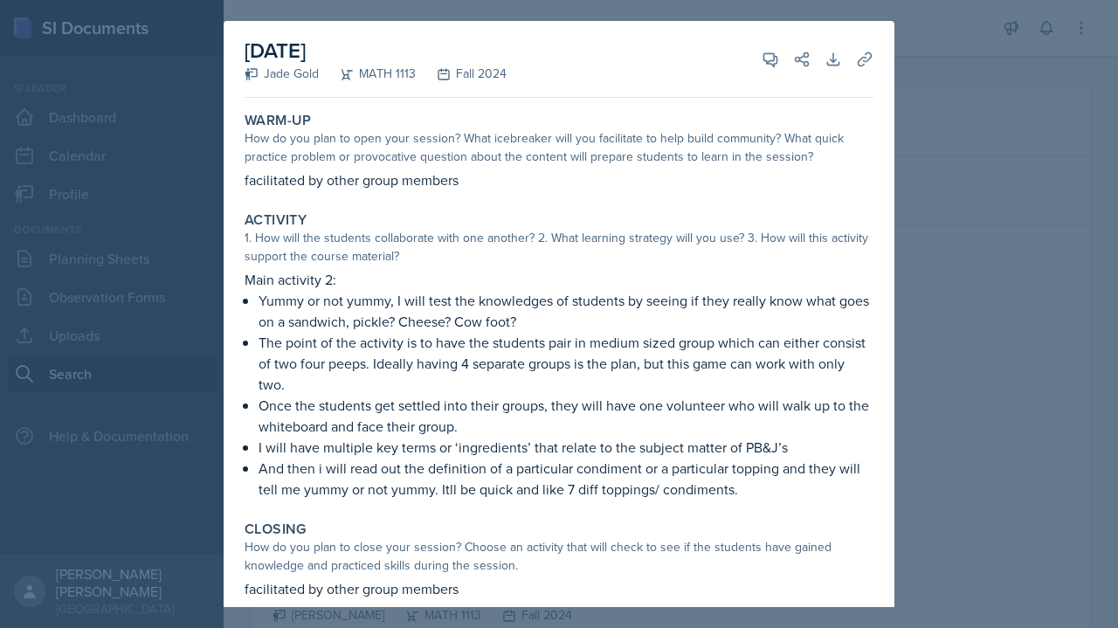
click at [1050, 304] on div at bounding box center [559, 314] width 1118 height 628
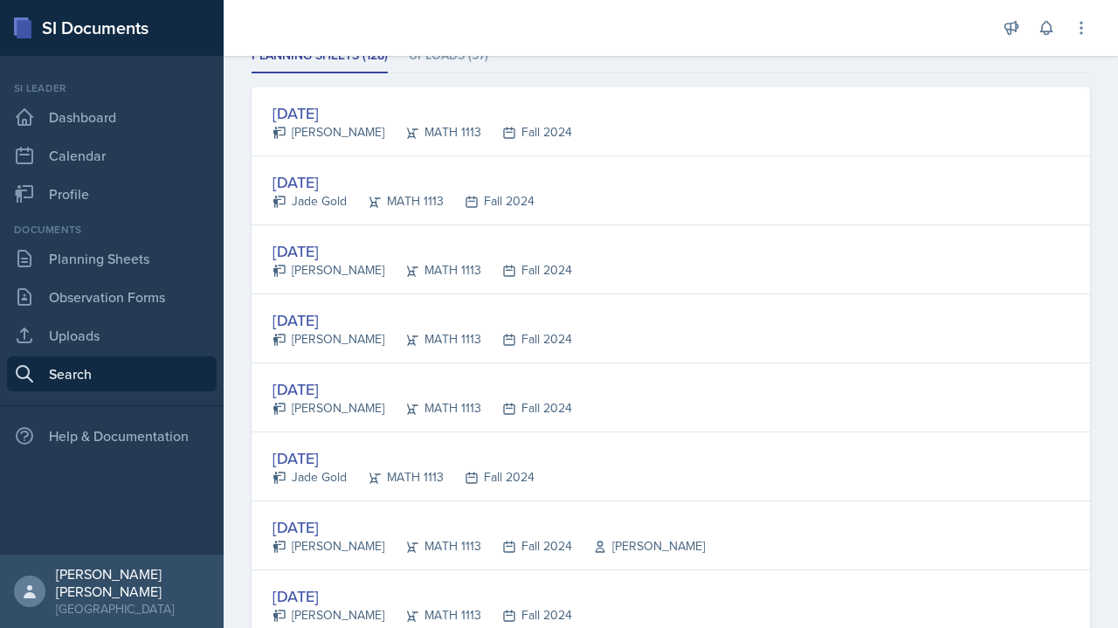
click at [793, 136] on div "Aug 7th, 2024 Ariana Mitchell MATH 1113 Fall 2024" at bounding box center [670, 121] width 838 height 69
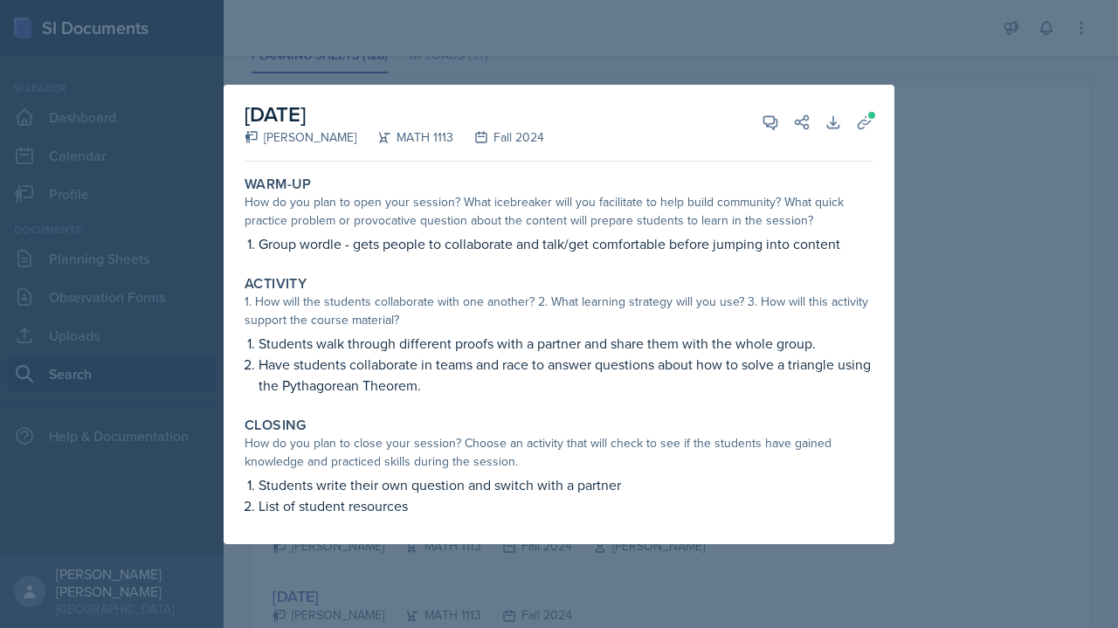
click at [864, 129] on icon at bounding box center [864, 122] width 17 height 17
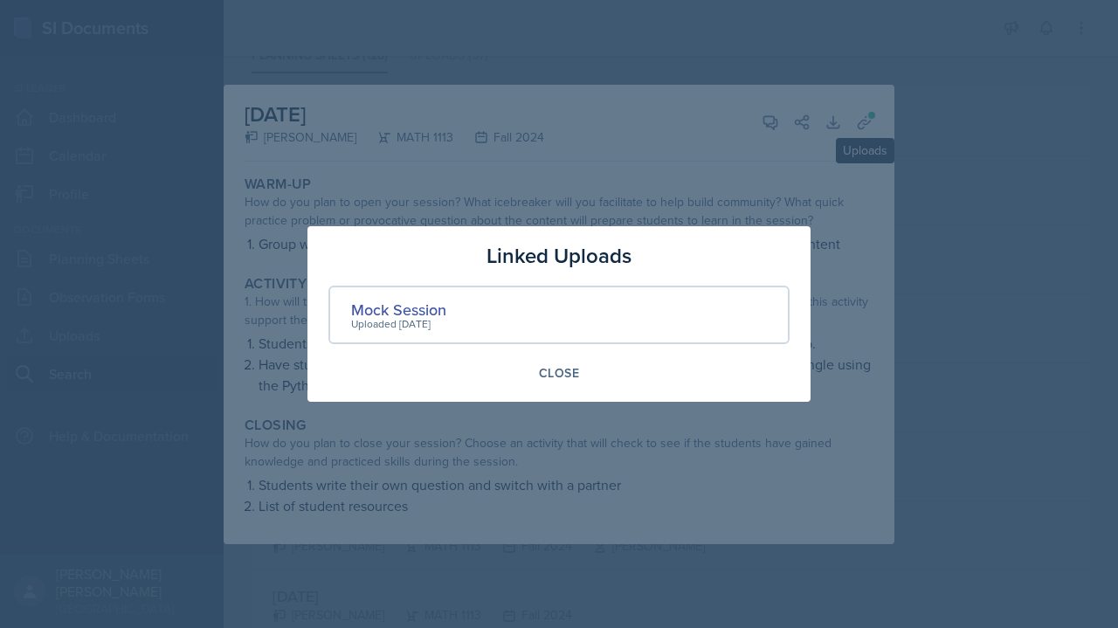
click at [585, 394] on div "Linked Uploads Mock Session Uploaded Aug 7th, 2024 Close" at bounding box center [558, 314] width 503 height 176
click at [964, 155] on div at bounding box center [559, 314] width 1118 height 628
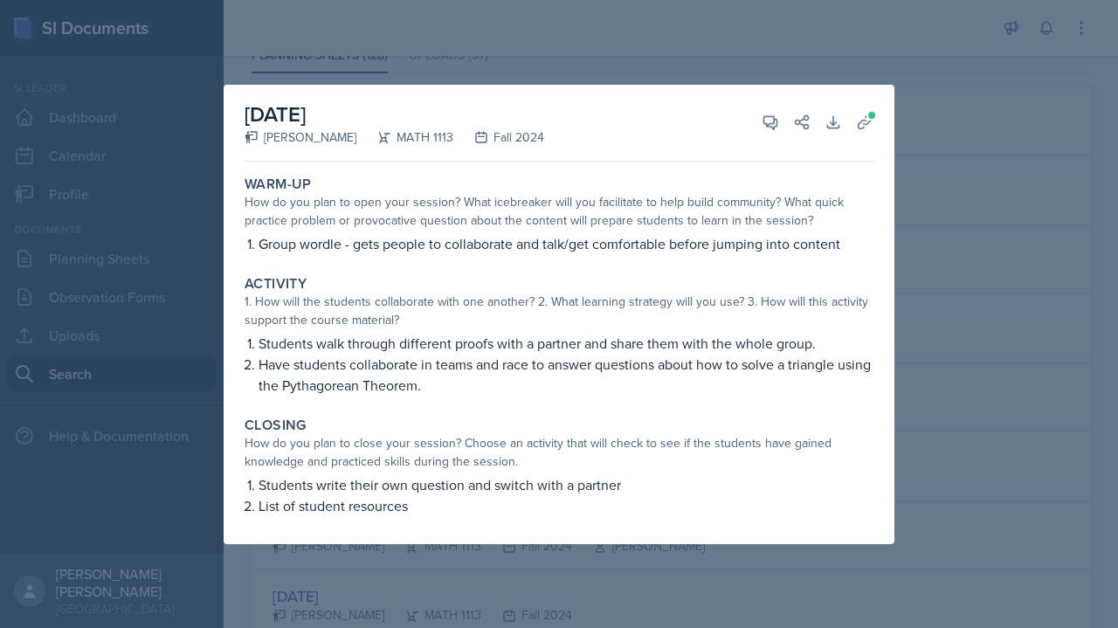
click at [995, 158] on div at bounding box center [559, 314] width 1118 height 628
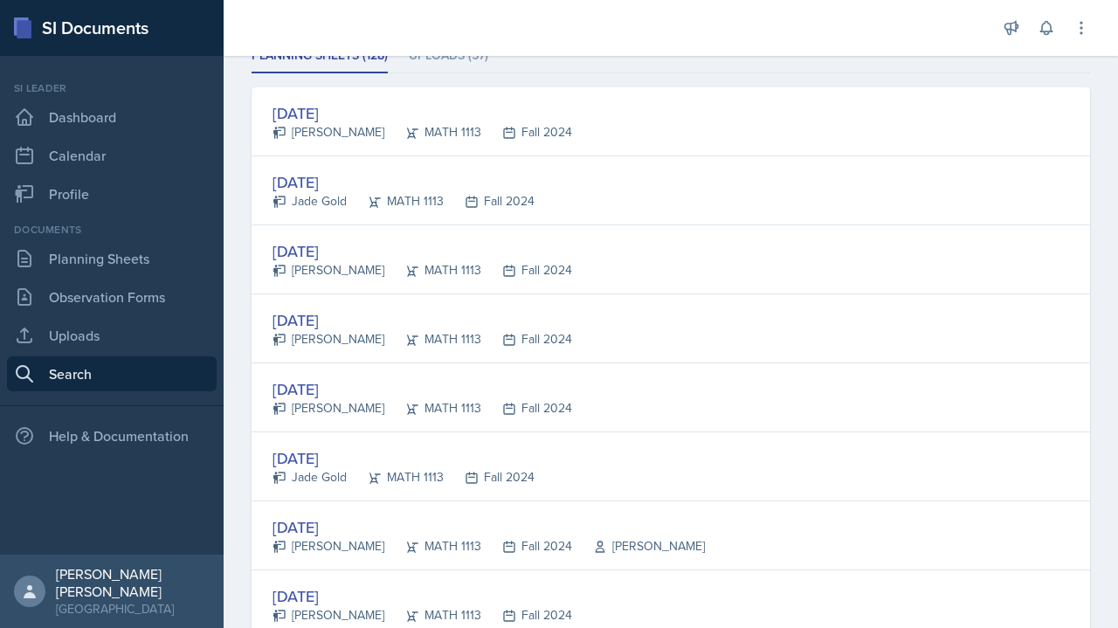
click at [516, 416] on div "Aug 19th, 2024 Simmy Huynh MATH 1113 Fall 2024" at bounding box center [670, 397] width 838 height 69
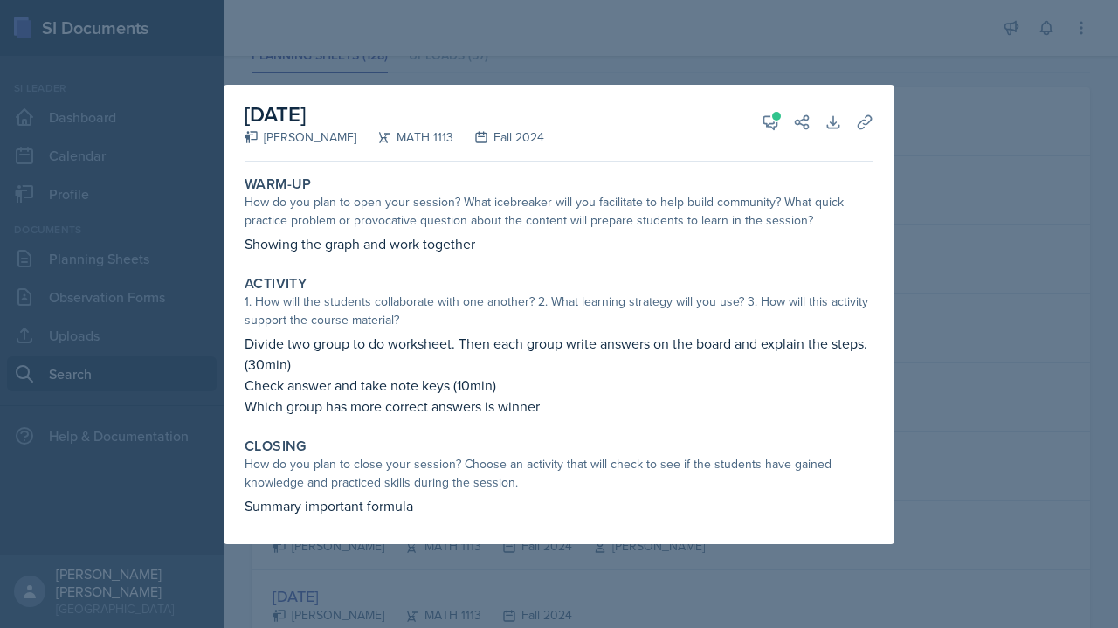
click at [870, 124] on icon at bounding box center [864, 122] width 17 height 17
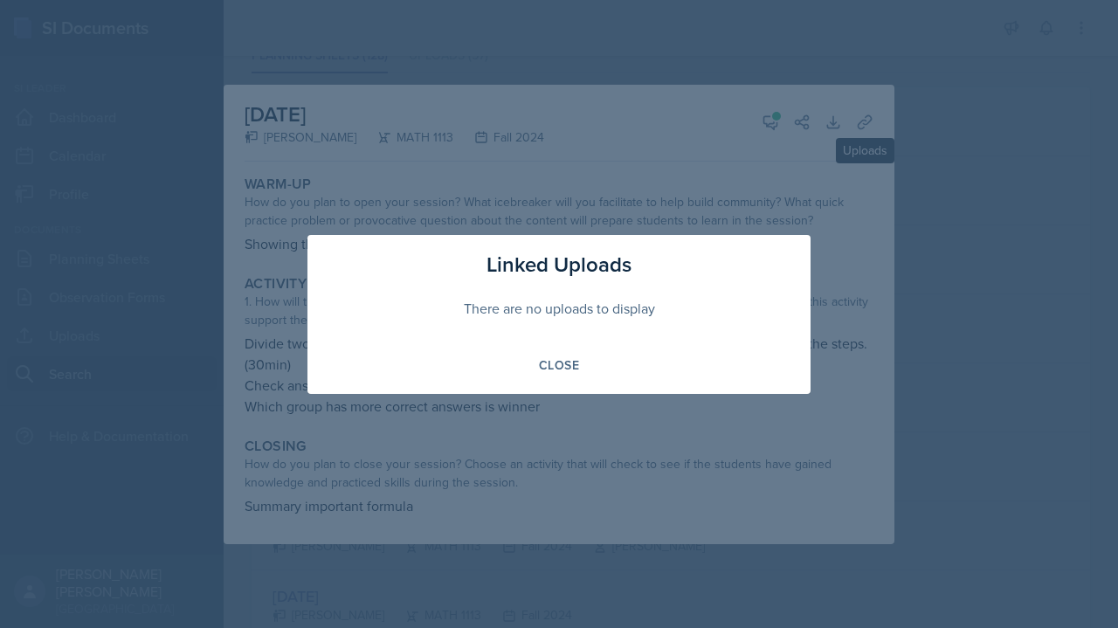
click at [585, 410] on div at bounding box center [559, 314] width 1118 height 628
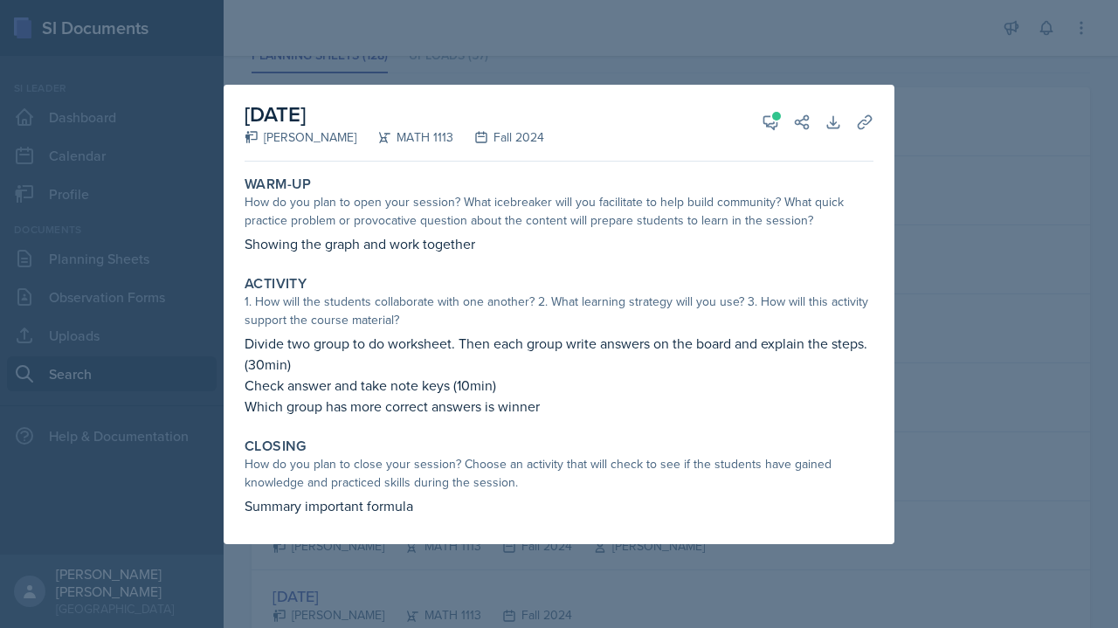
click at [1029, 327] on div at bounding box center [559, 314] width 1118 height 628
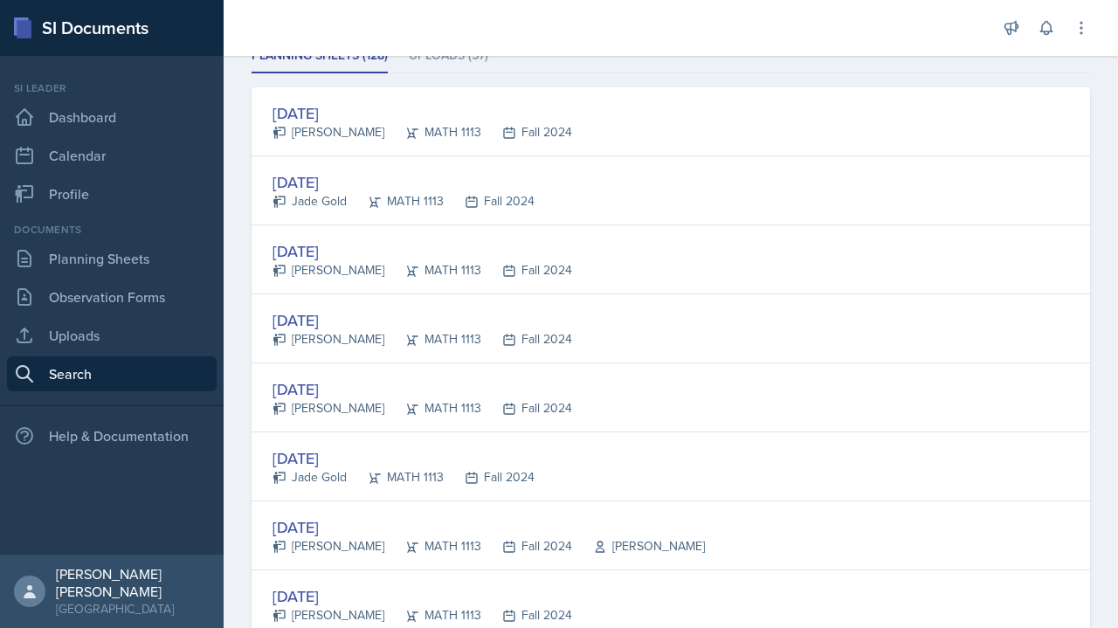
click at [499, 475] on div "Fall 2024" at bounding box center [489, 477] width 91 height 18
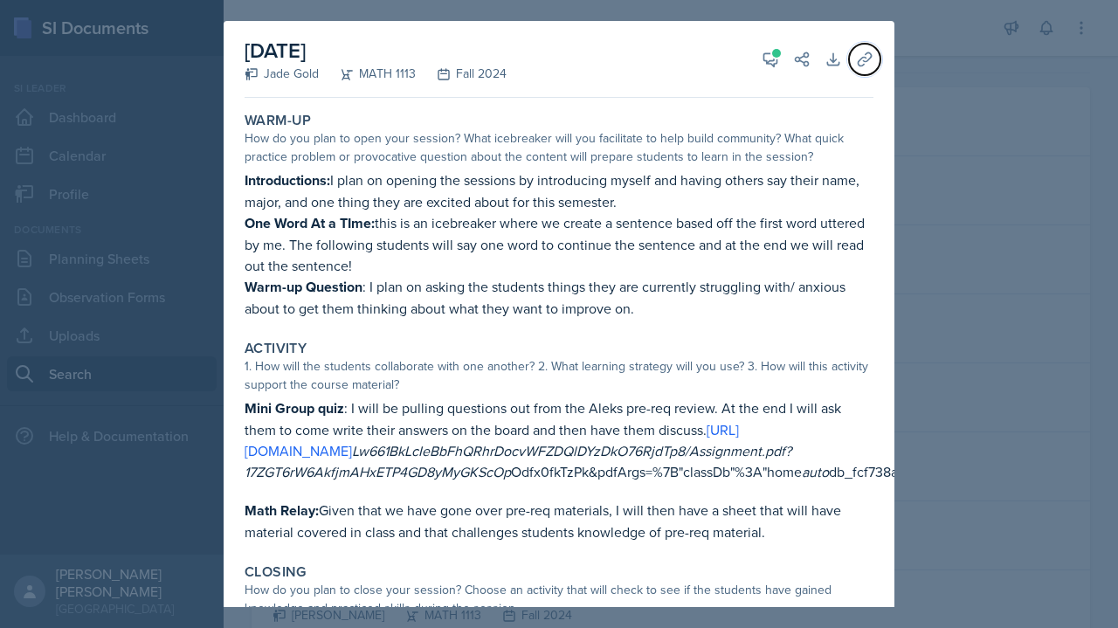
click at [856, 65] on icon at bounding box center [864, 59] width 17 height 17
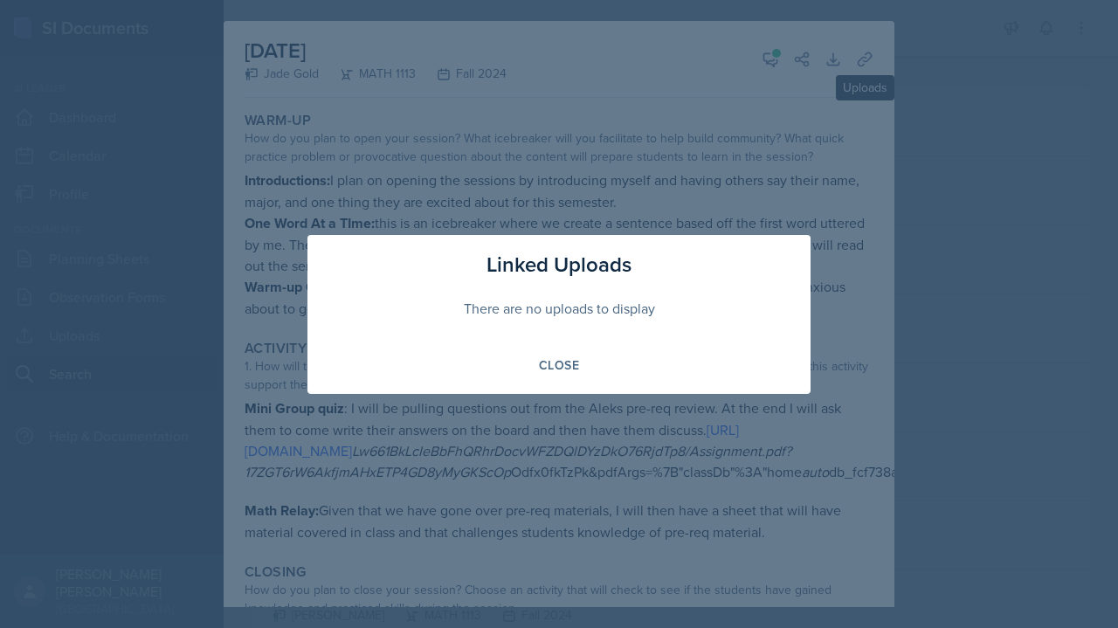
click at [1057, 302] on div at bounding box center [559, 314] width 1118 height 628
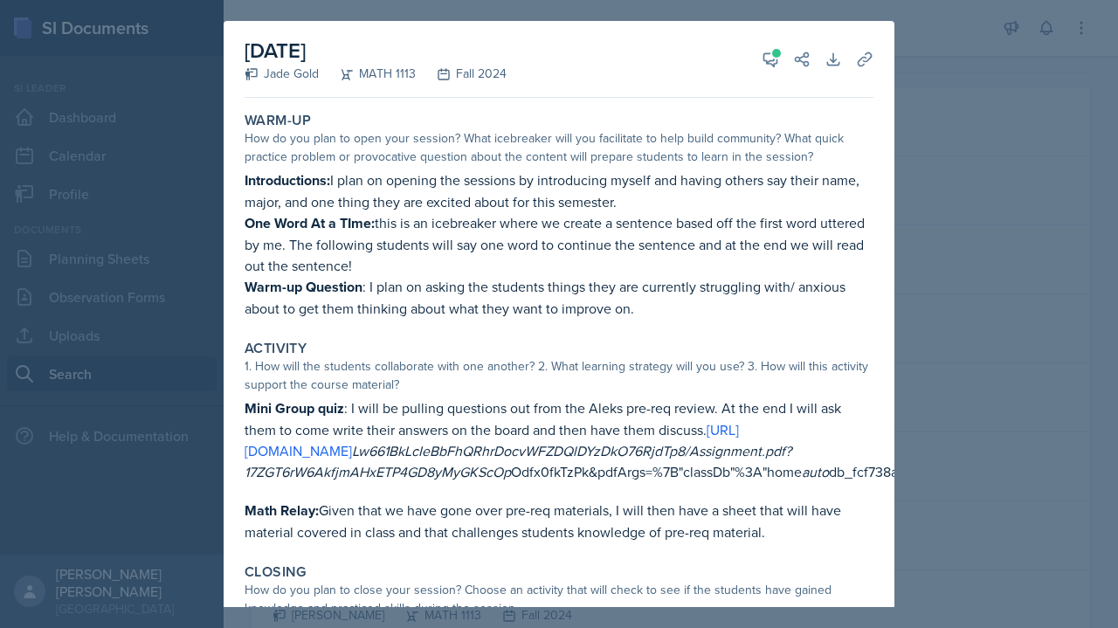
click at [739, 445] on link "https://www-awu.aleks.com/alekscgi/x/Isl.exe/1OhwKs8h6sFDhwIn1w4oaCR4ZC7qR8TPUe…" at bounding box center [491, 440] width 494 height 40
click at [1027, 381] on div at bounding box center [559, 314] width 1118 height 628
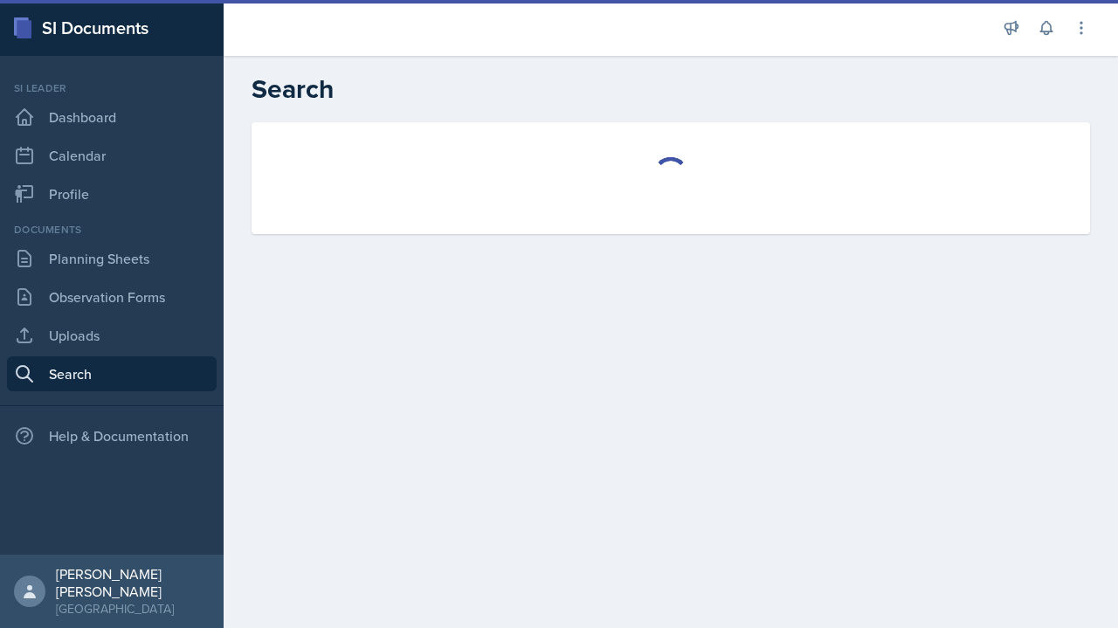
select select "all"
select select "1"
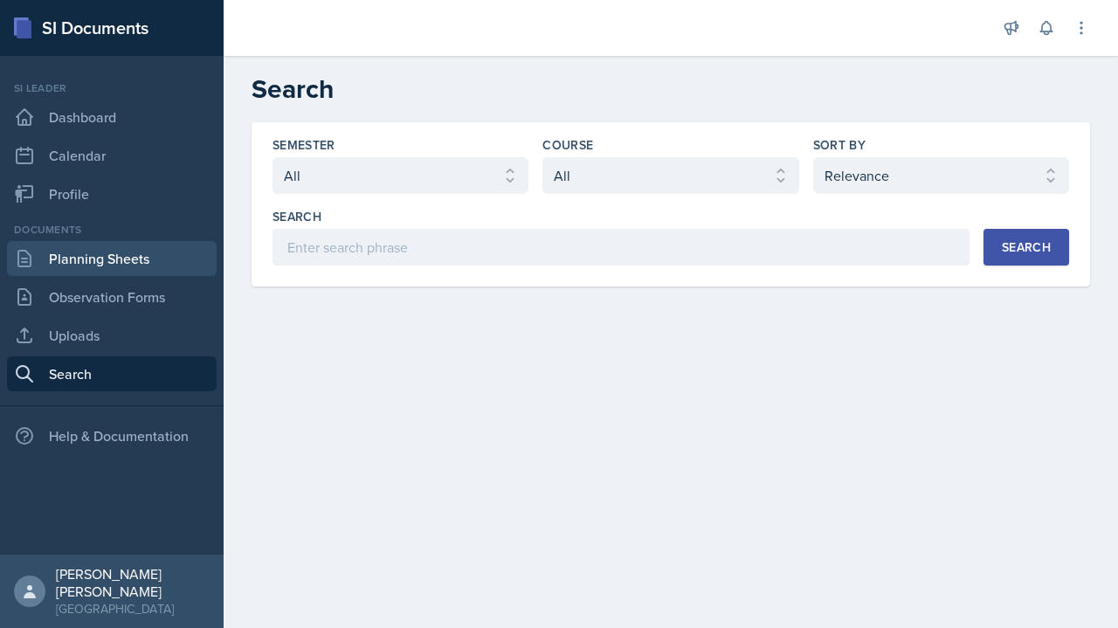
click at [164, 256] on link "Planning Sheets" at bounding box center [112, 258] width 210 height 35
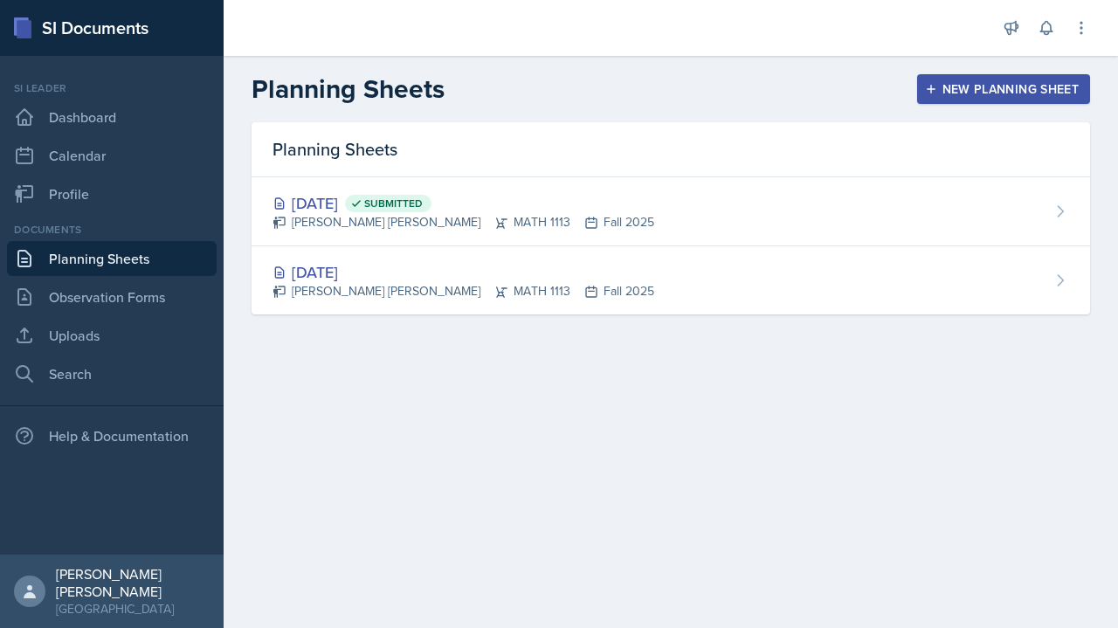
click at [370, 238] on div "Aug 26th, 2025 Submitted Gabriela Rosario Santisteban Navarro MATH 1113 Fall 20…" at bounding box center [670, 211] width 838 height 69
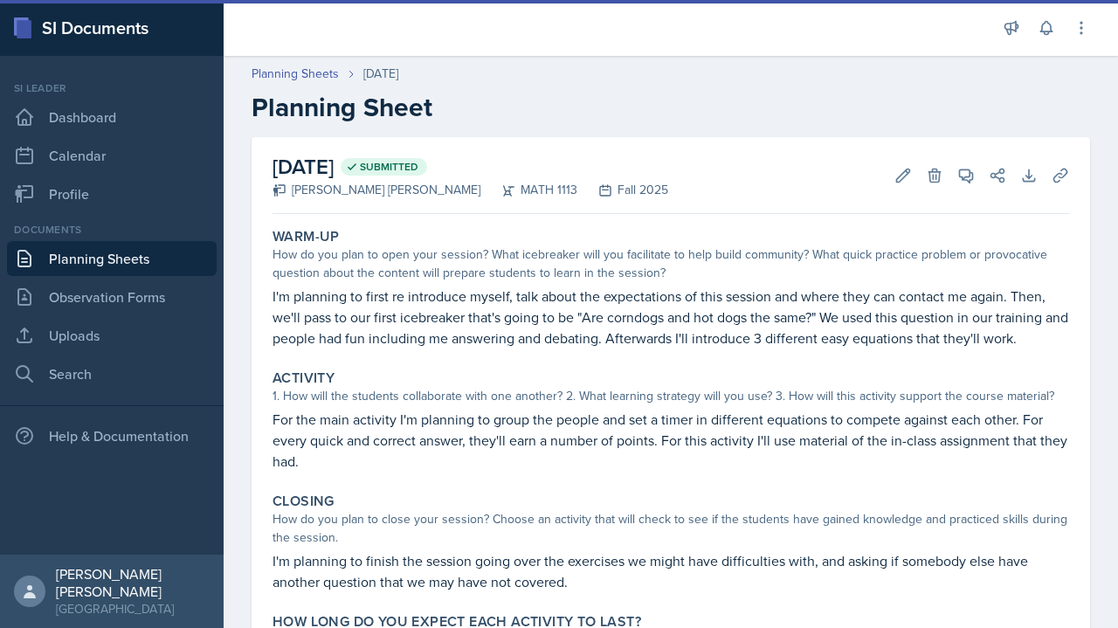
click at [515, 241] on div "Warm-Up" at bounding box center [670, 236] width 796 height 17
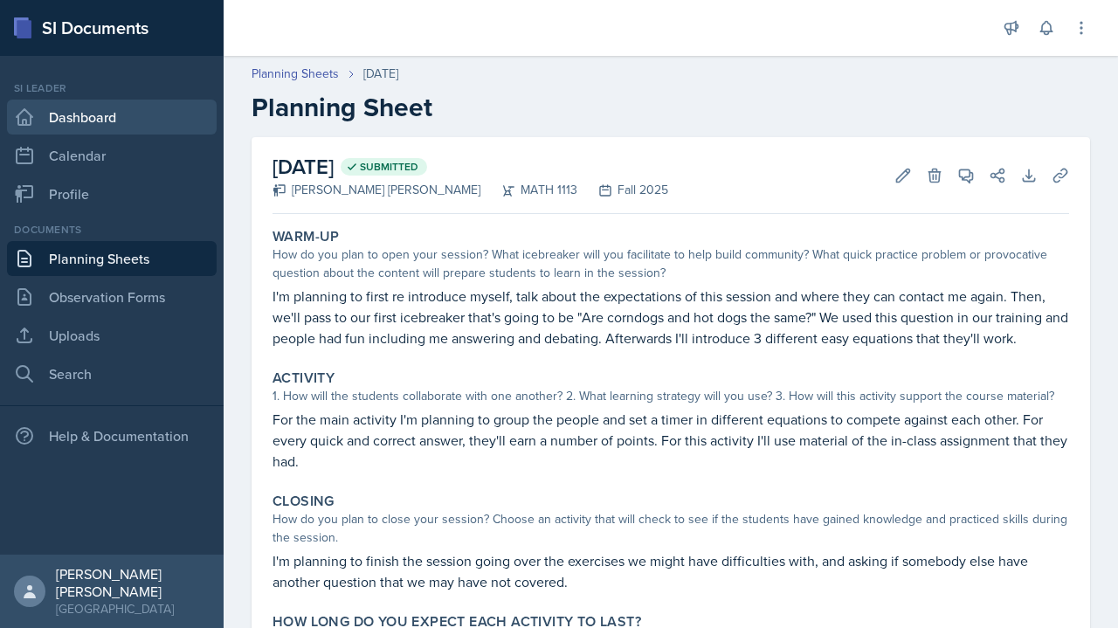
click at [163, 120] on link "Dashboard" at bounding box center [112, 117] width 210 height 35
